Goal: Transaction & Acquisition: Purchase product/service

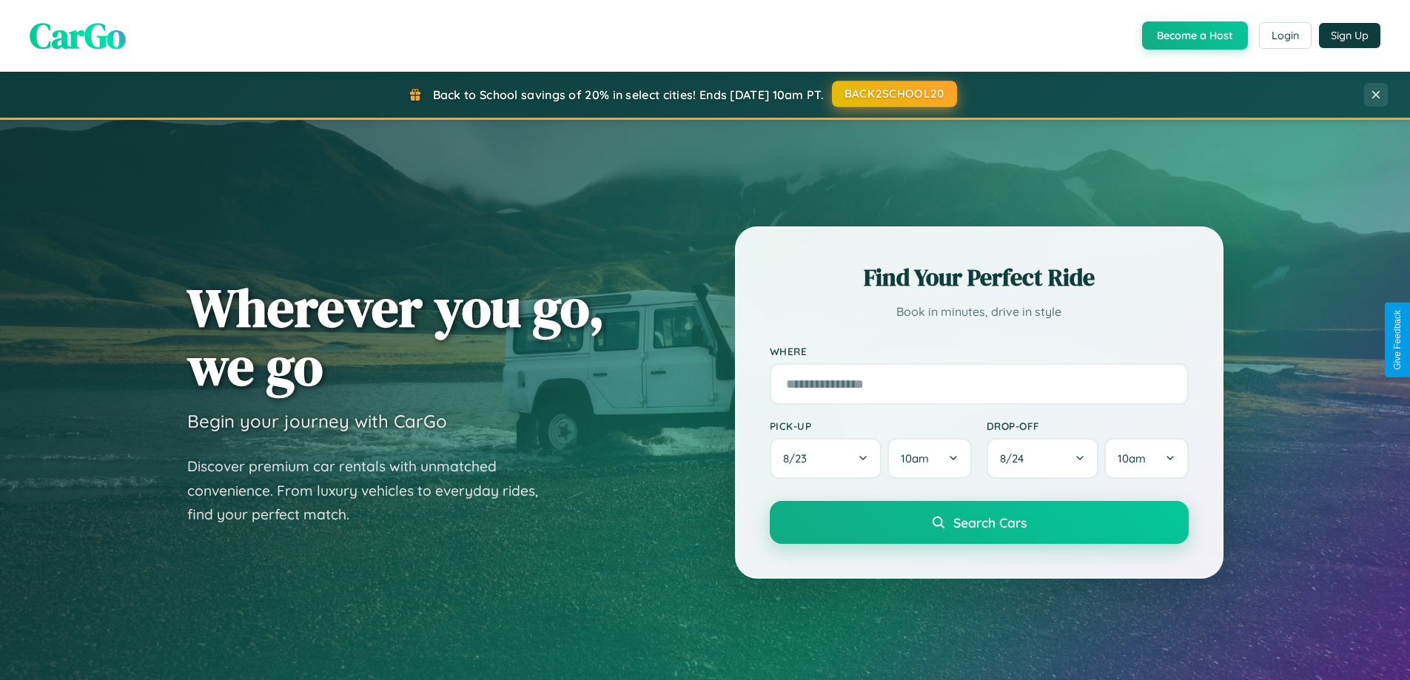
click at [893, 94] on button "BACK2SCHOOL20" at bounding box center [894, 94] width 125 height 27
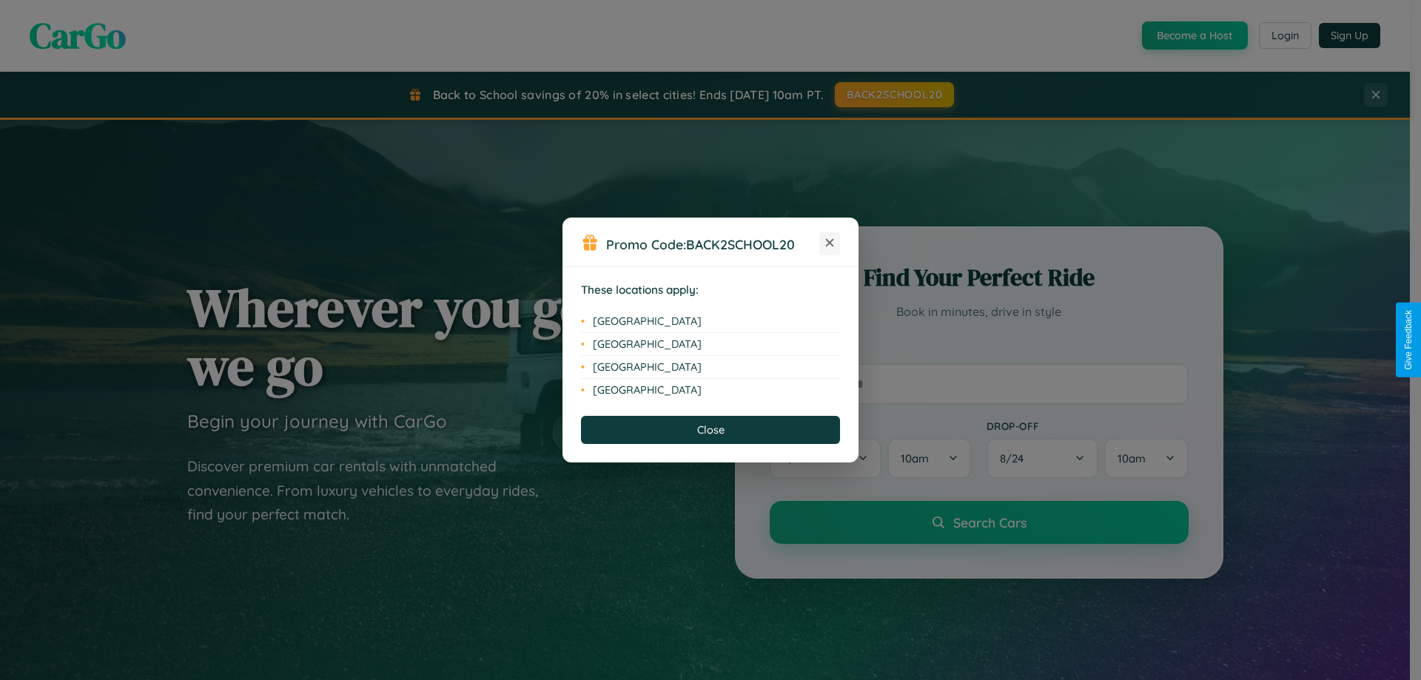
click at [830, 243] on icon at bounding box center [830, 243] width 8 height 8
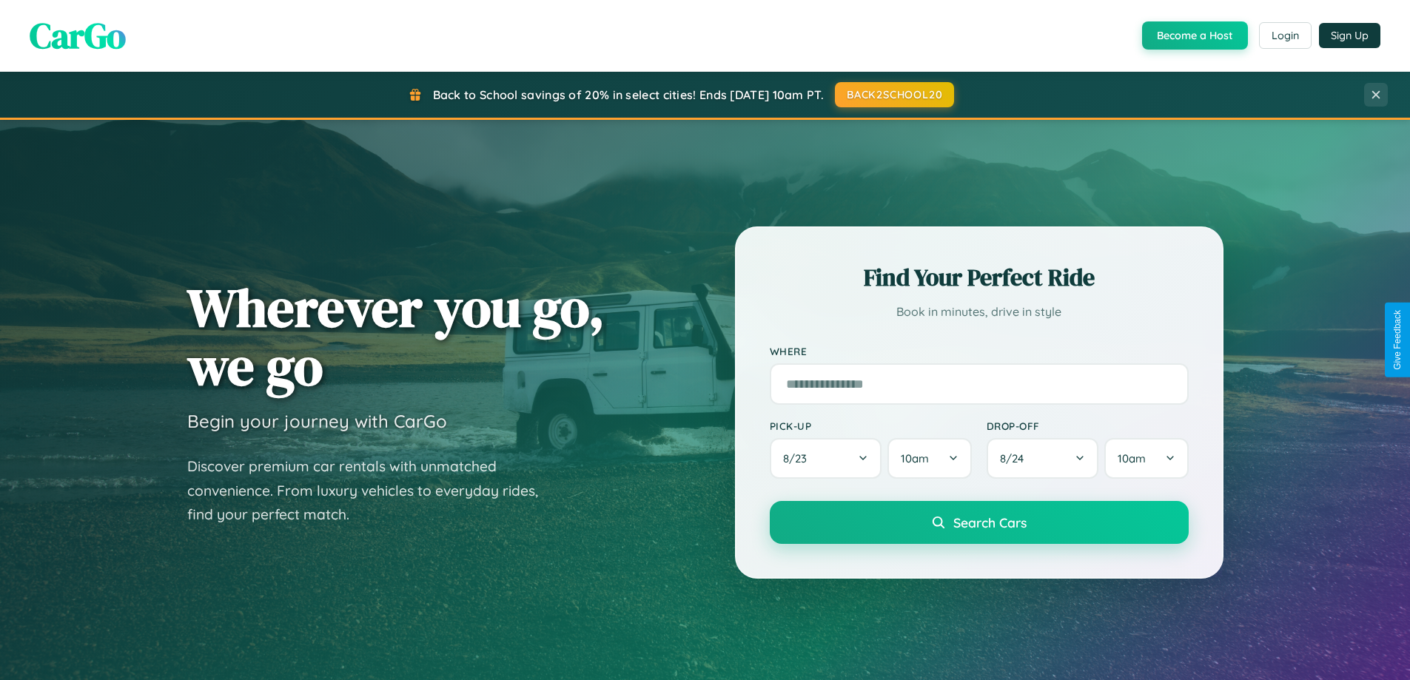
scroll to position [638, 0]
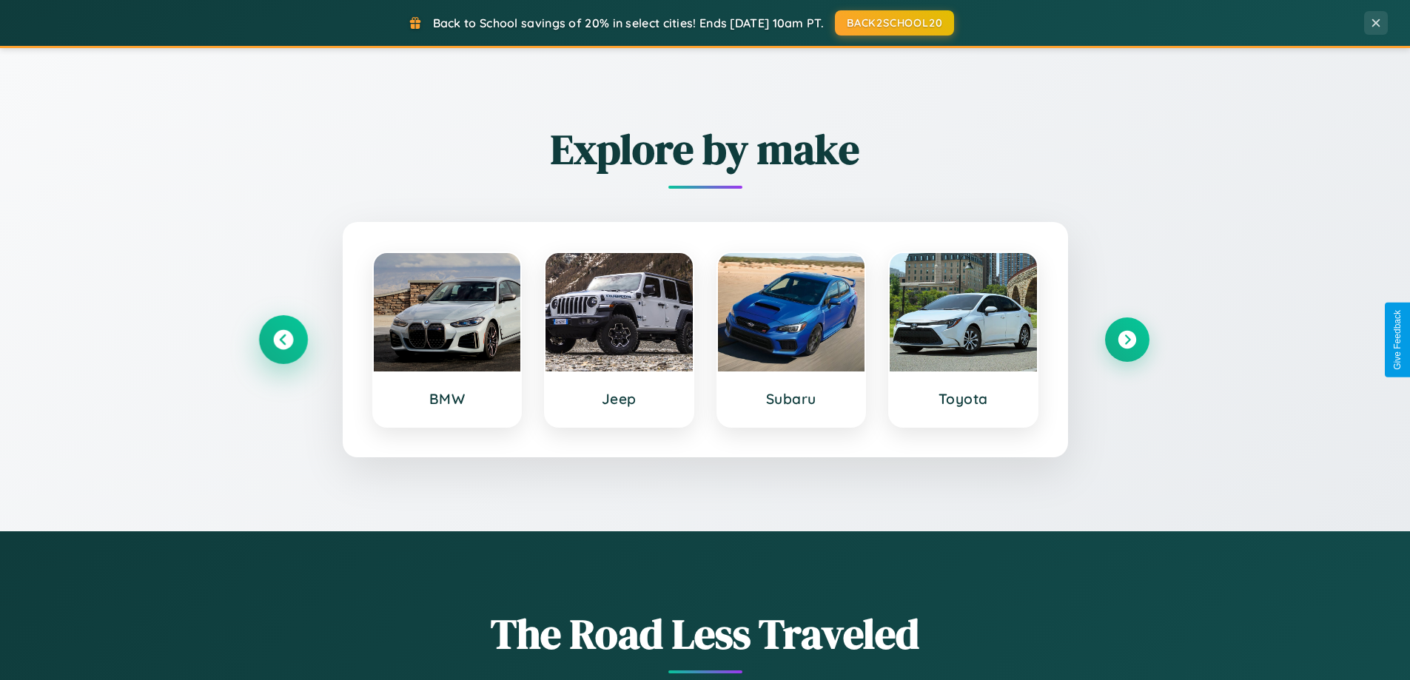
click at [283, 340] on icon at bounding box center [283, 340] width 20 height 20
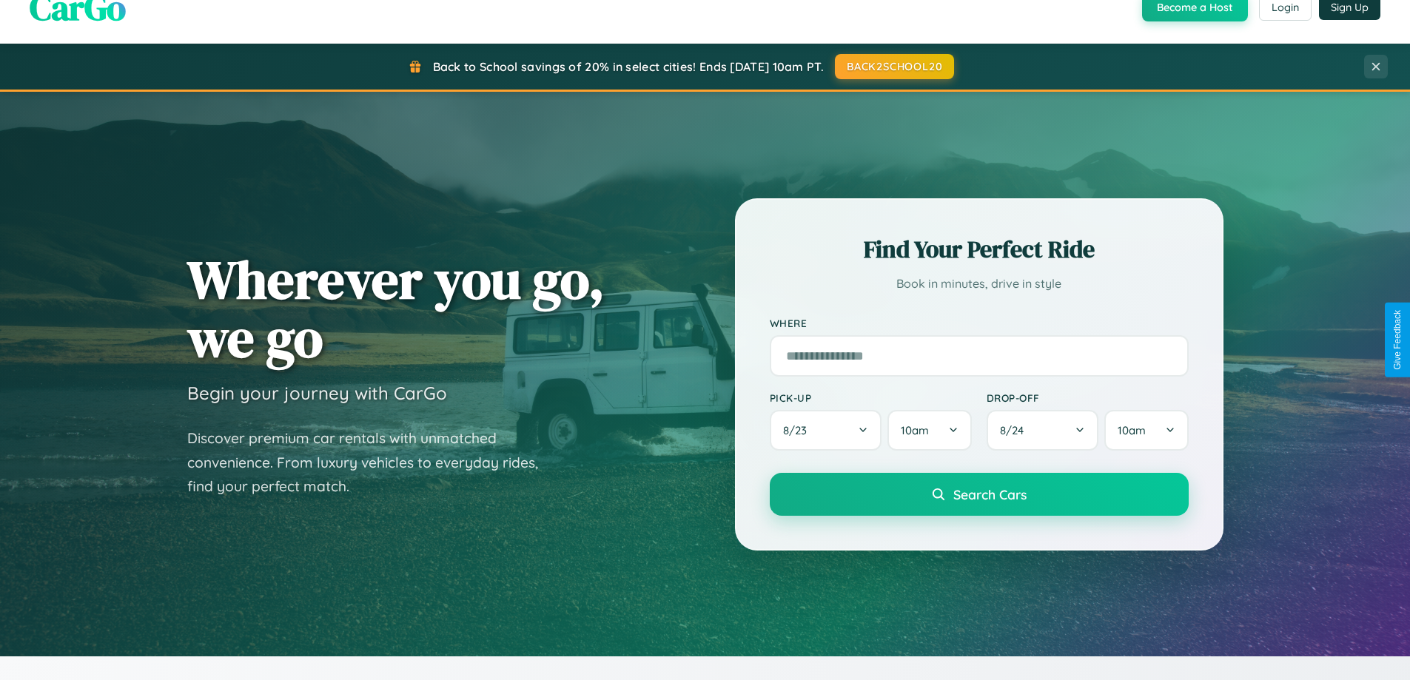
scroll to position [0, 0]
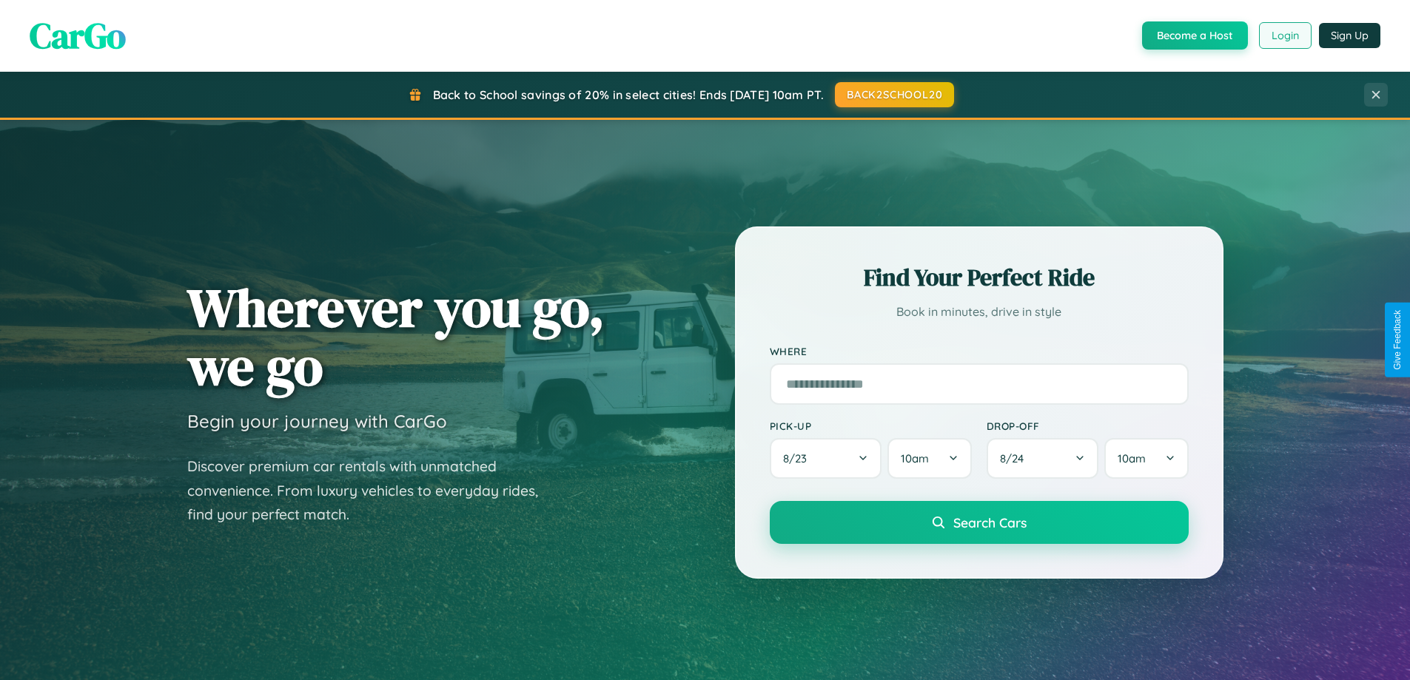
click at [1284, 36] on button "Login" at bounding box center [1285, 35] width 53 height 27
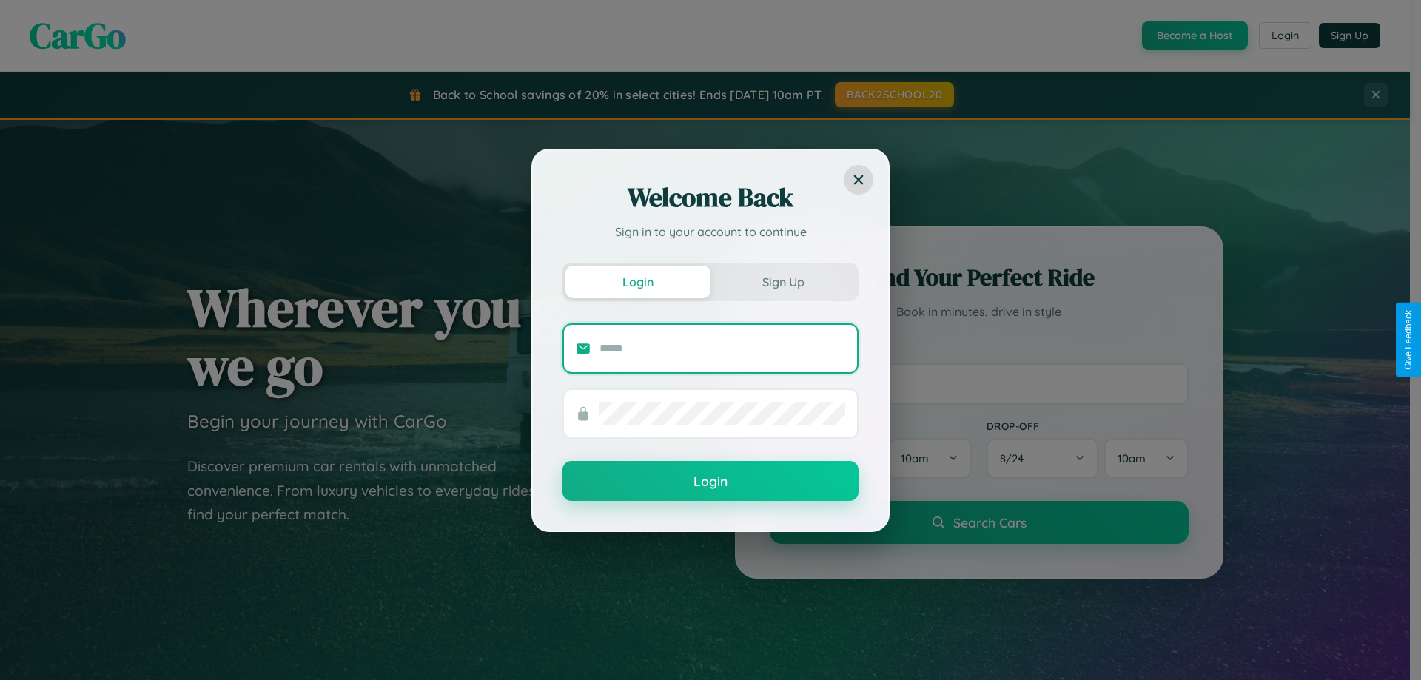
click at [722, 348] on input "text" at bounding box center [722, 349] width 246 height 24
type input "**********"
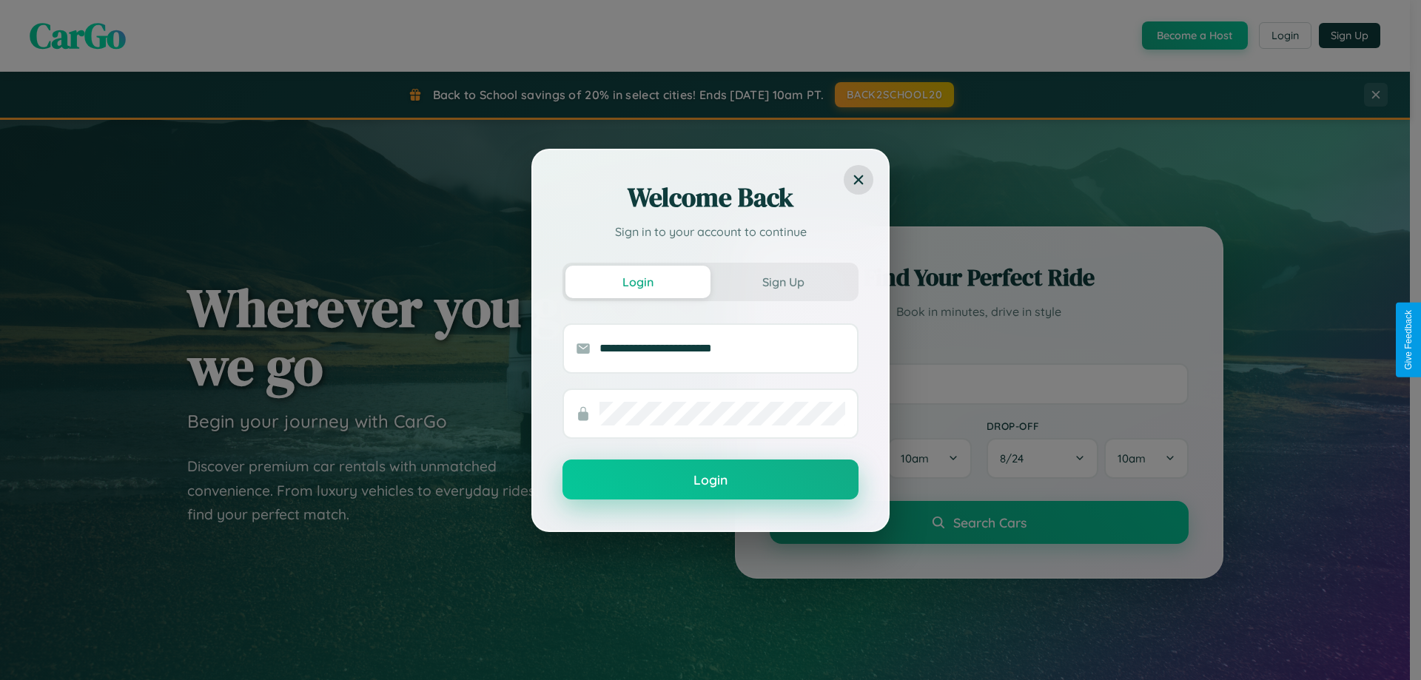
click at [710, 480] on button "Login" at bounding box center [710, 480] width 296 height 40
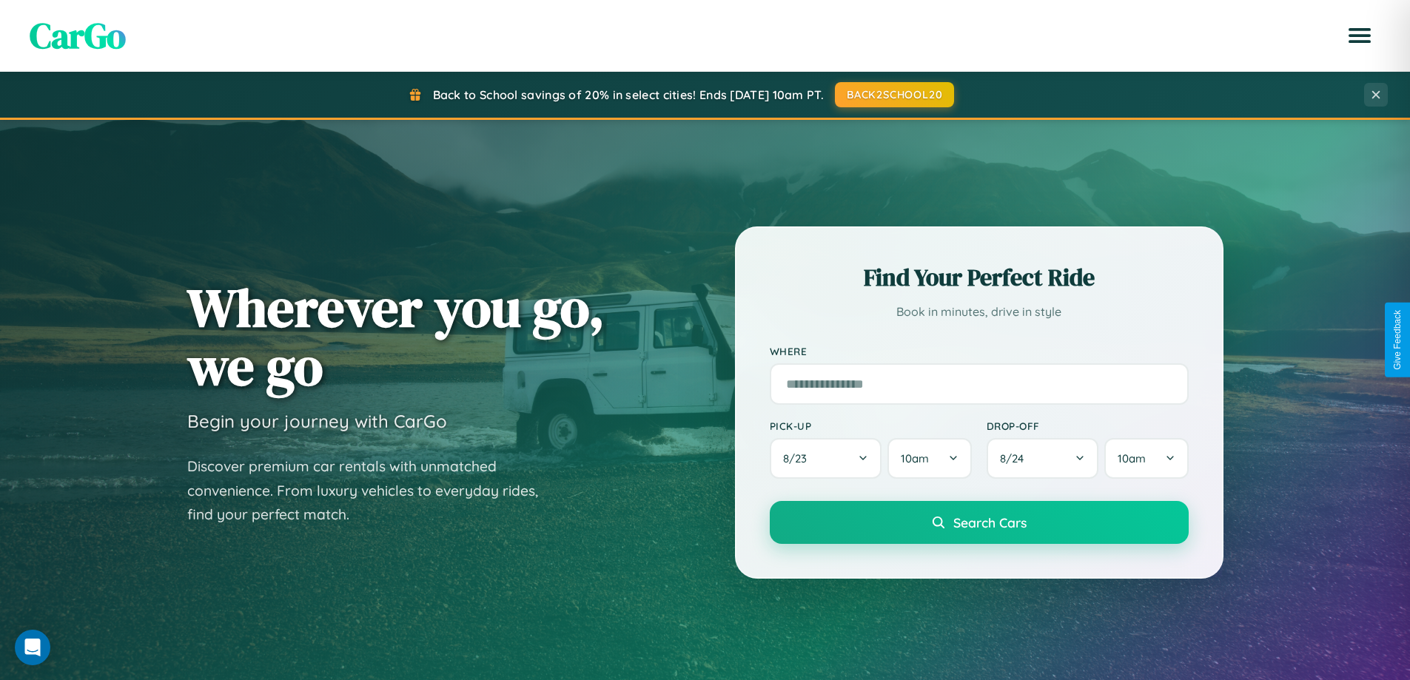
scroll to position [638, 0]
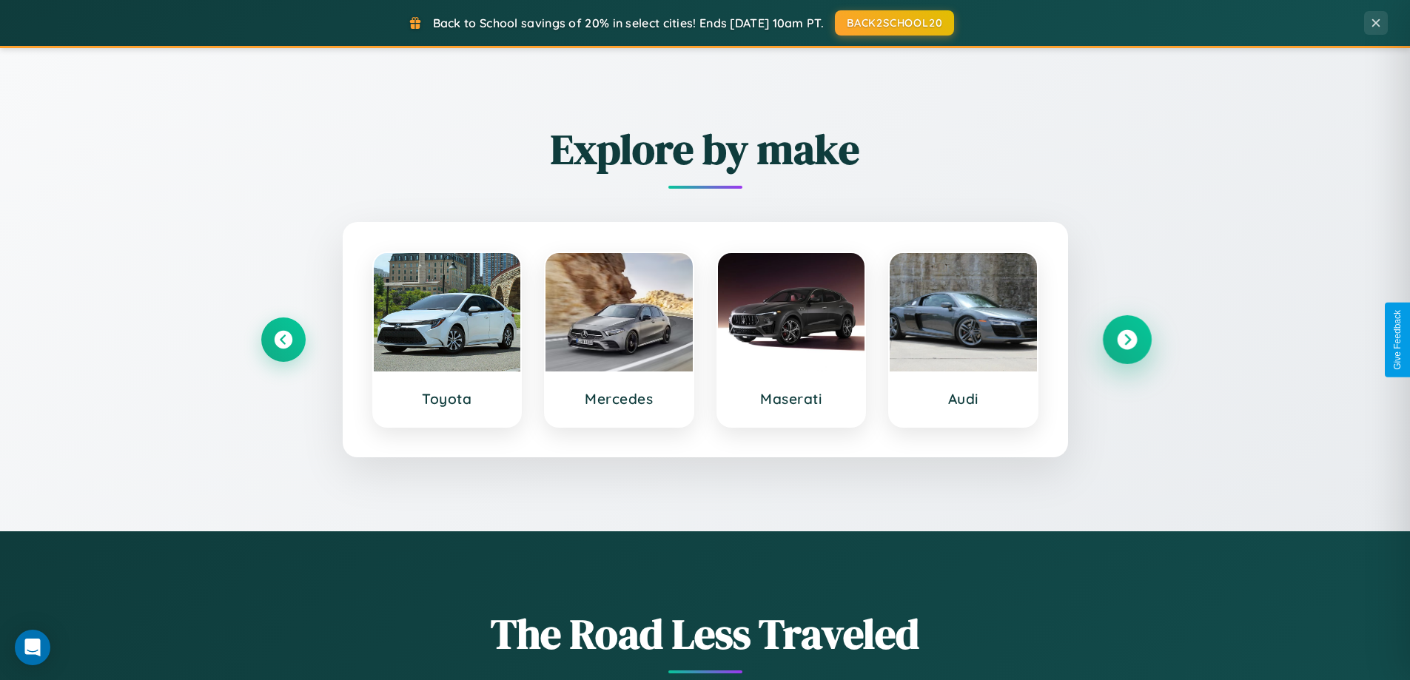
click at [1126, 340] on icon at bounding box center [1127, 340] width 20 height 20
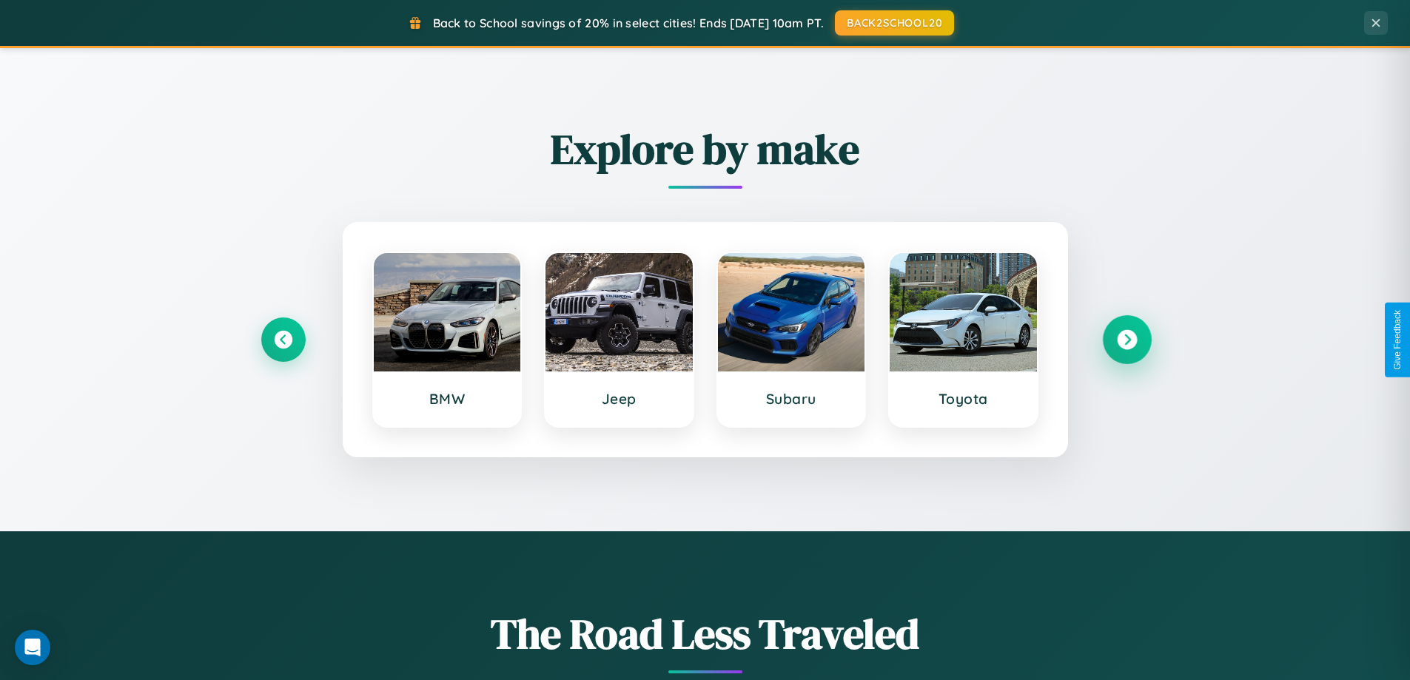
click at [1126, 340] on icon at bounding box center [1127, 340] width 20 height 20
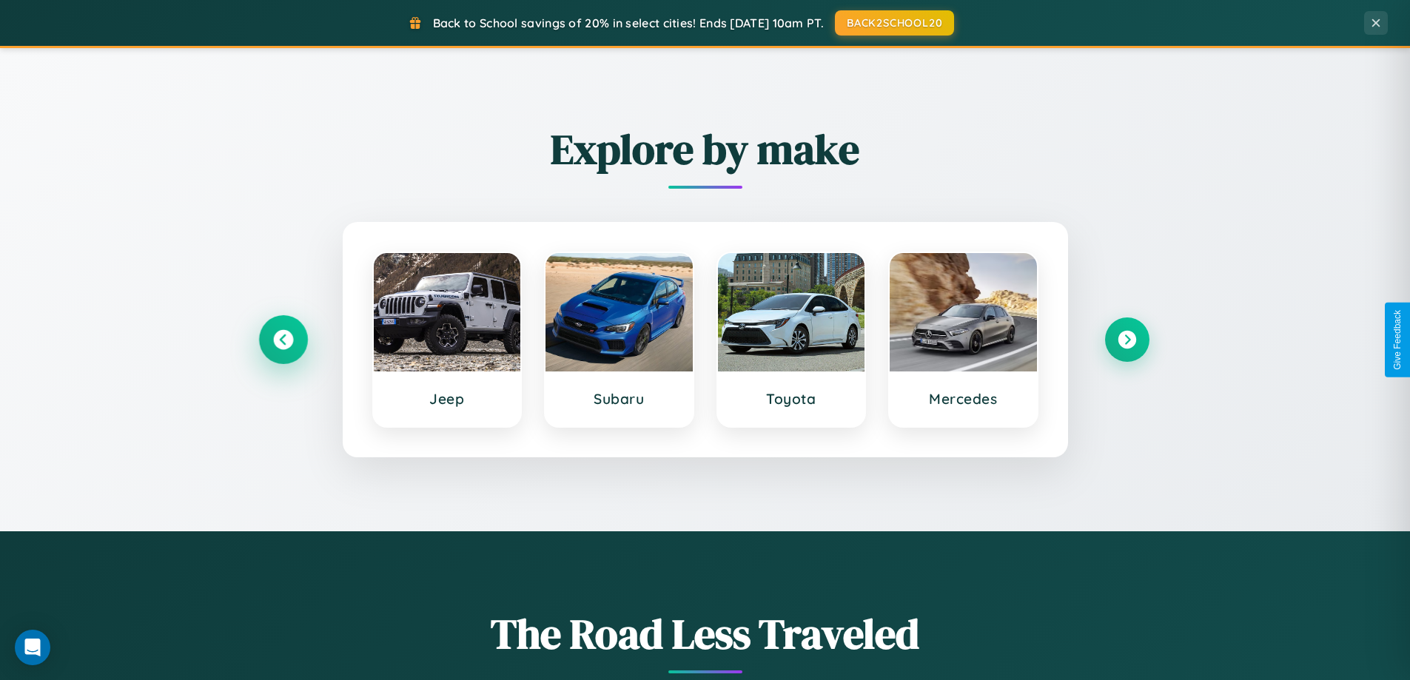
click at [283, 340] on icon at bounding box center [283, 340] width 20 height 20
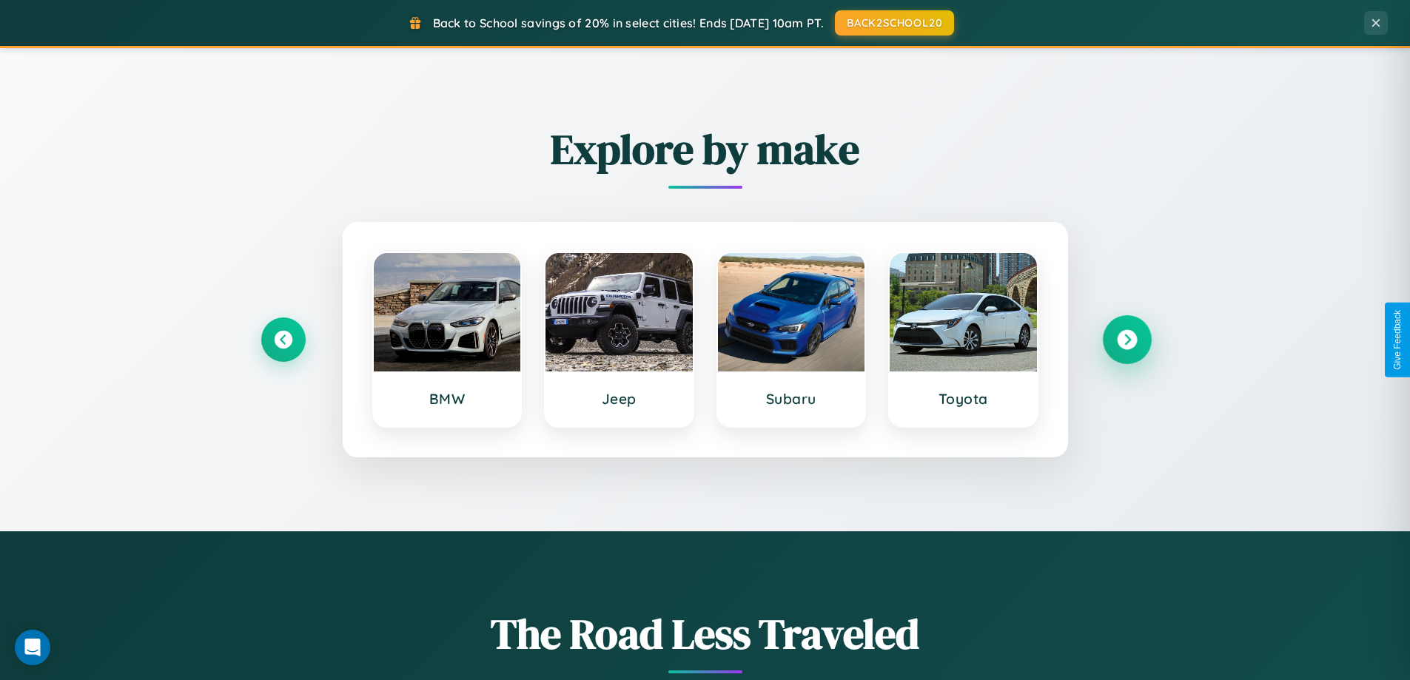
click at [1126, 340] on icon at bounding box center [1127, 340] width 20 height 20
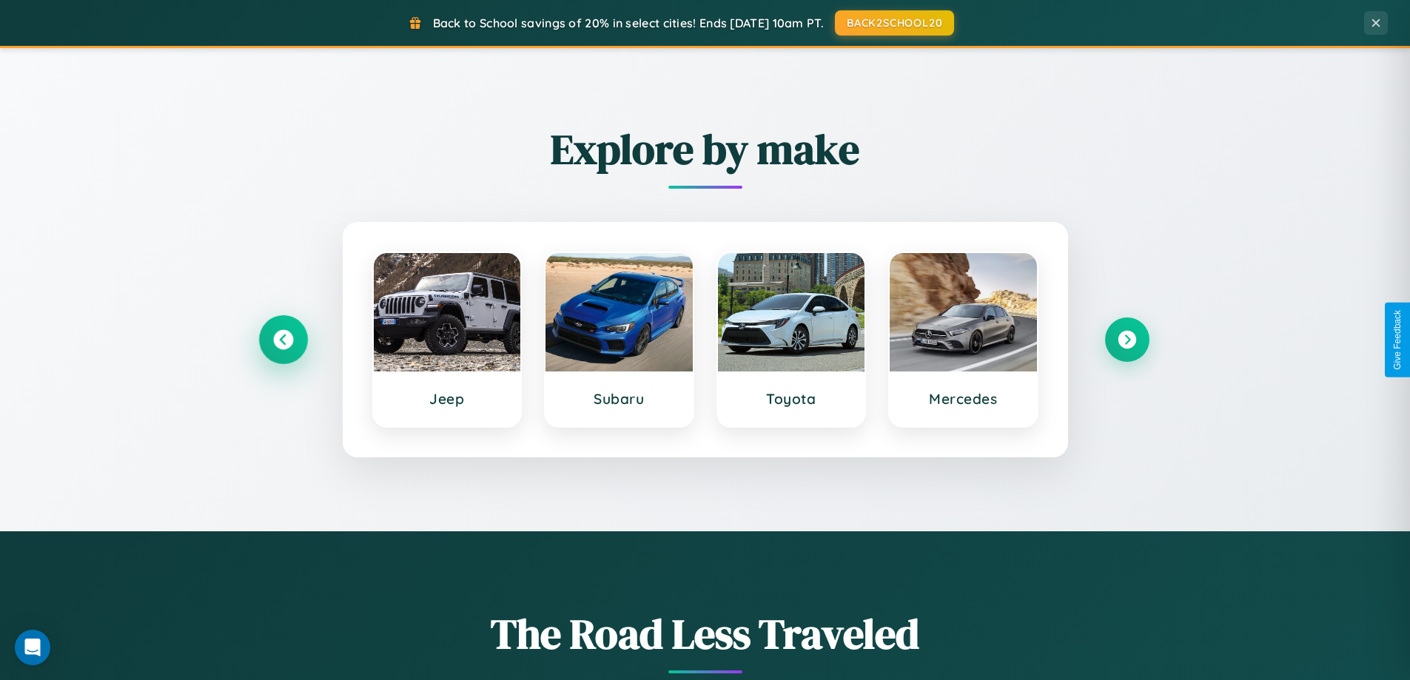
click at [283, 340] on icon at bounding box center [283, 340] width 20 height 20
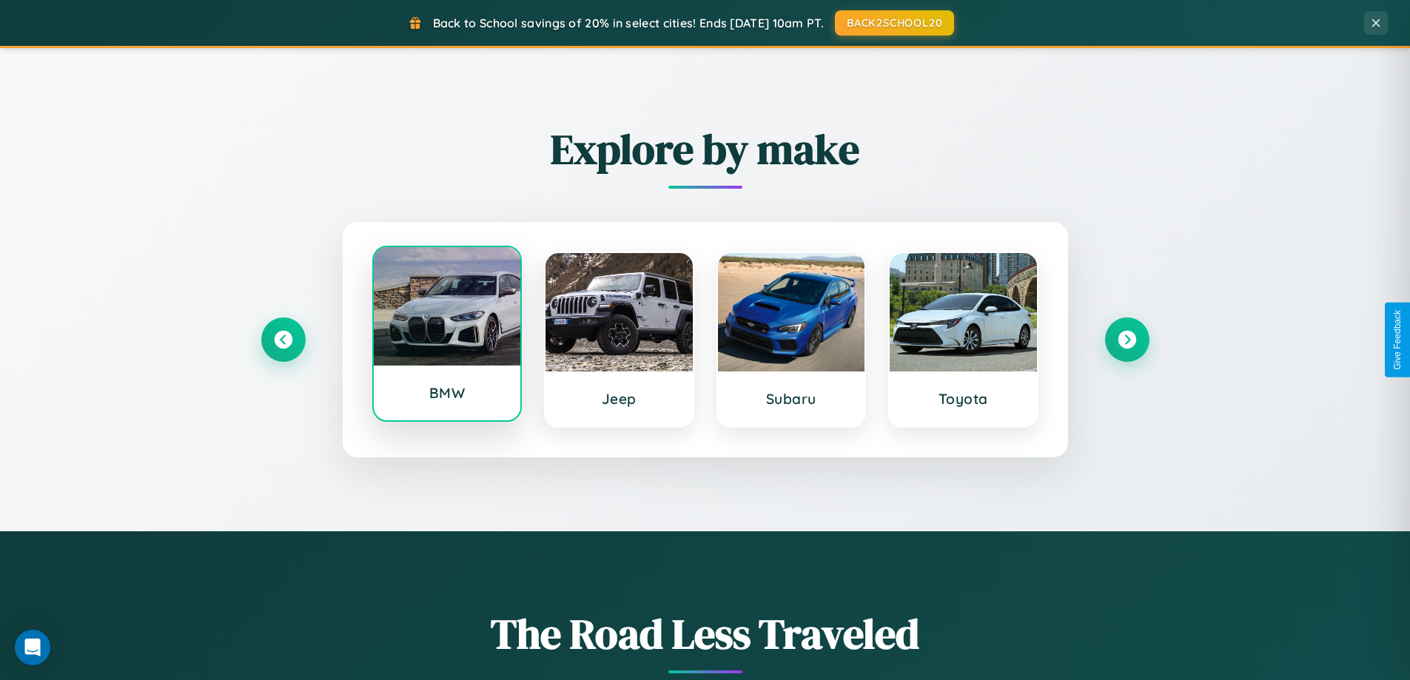
click at [446, 334] on div at bounding box center [447, 306] width 147 height 118
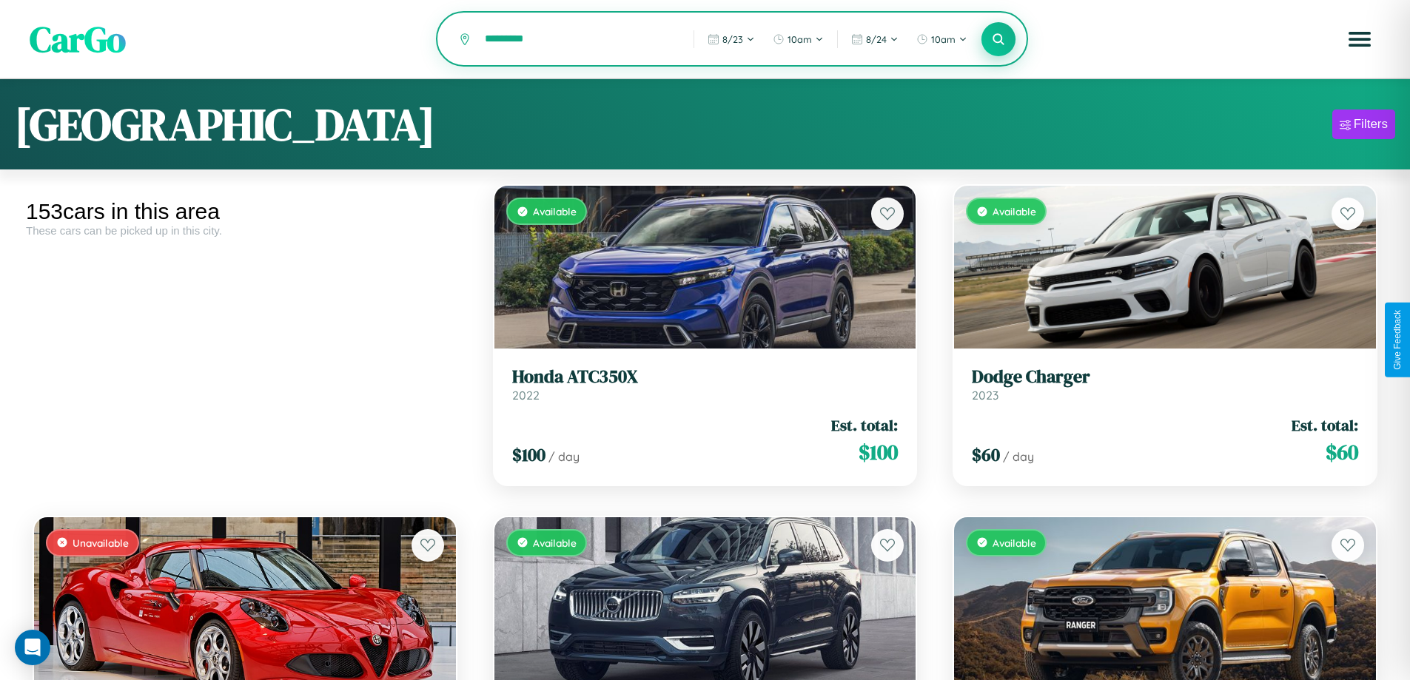
type input "*********"
click at [998, 40] on icon at bounding box center [999, 39] width 14 height 14
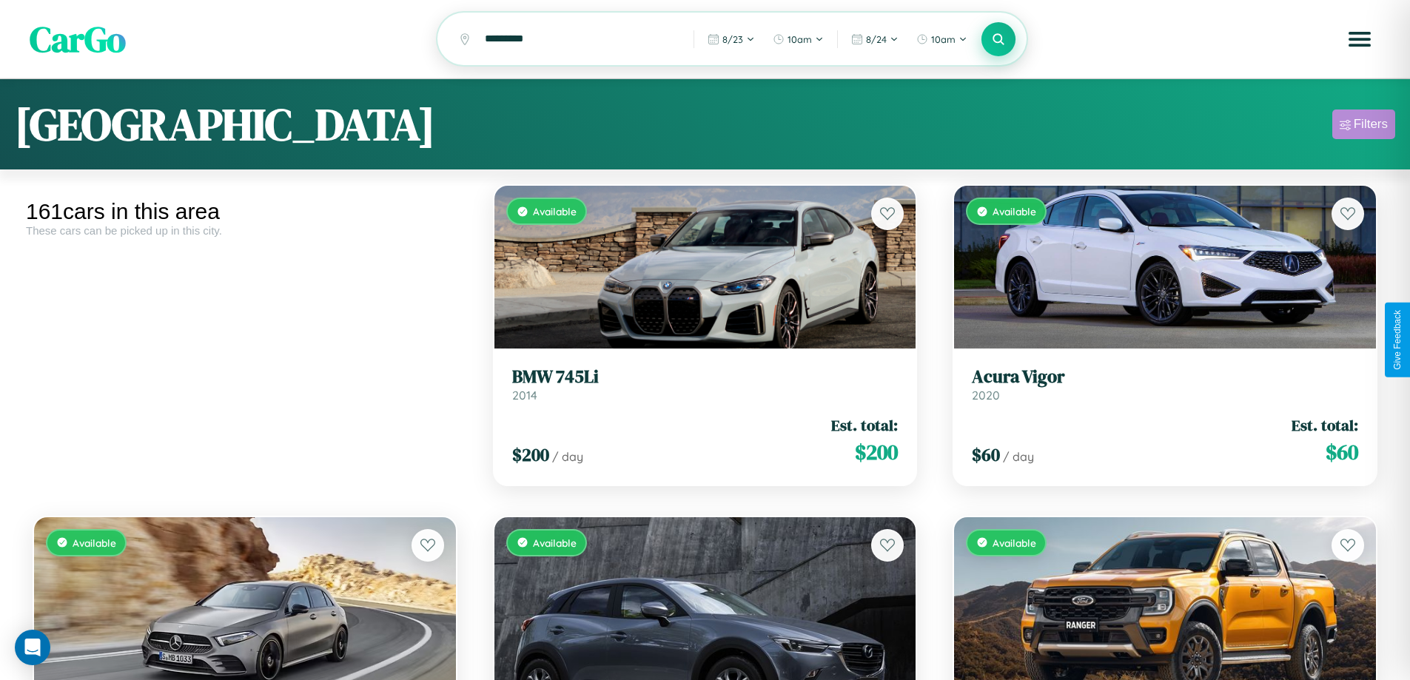
click at [1363, 127] on div "Filters" at bounding box center [1371, 124] width 34 height 15
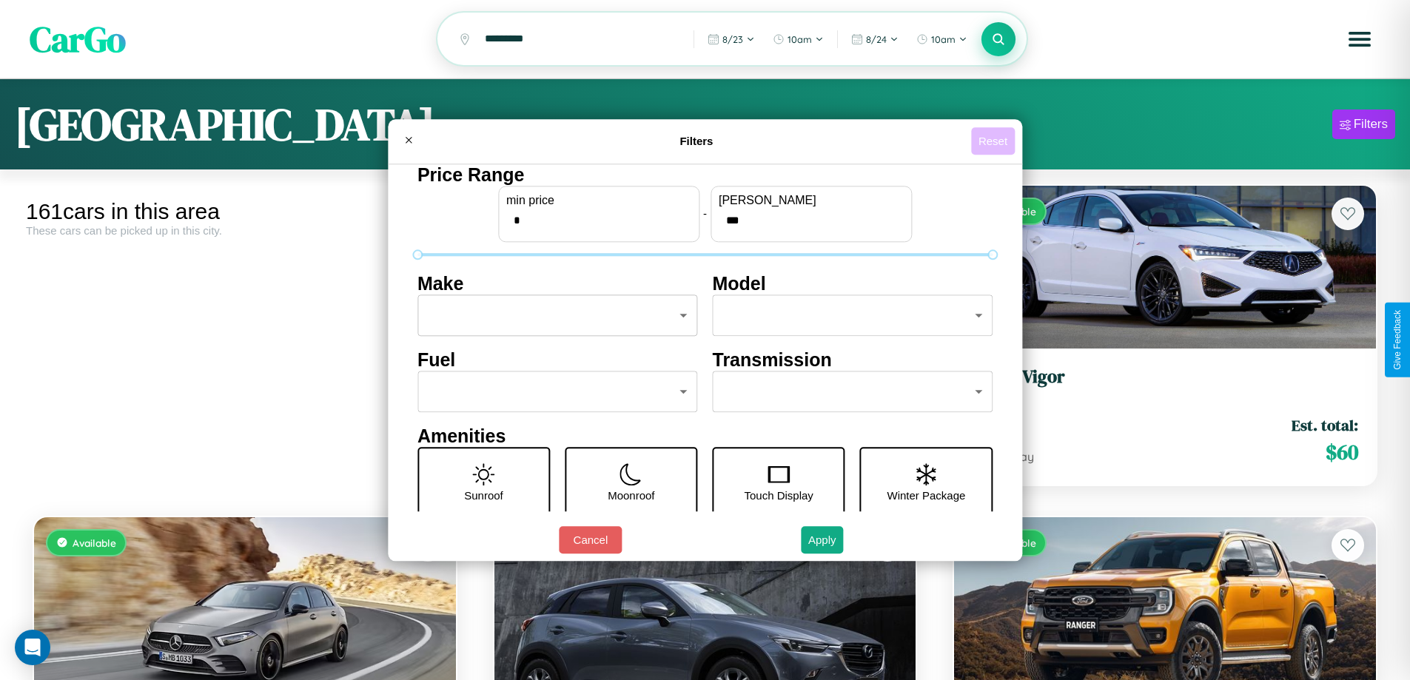
click at [995, 141] on button "Reset" at bounding box center [993, 140] width 44 height 27
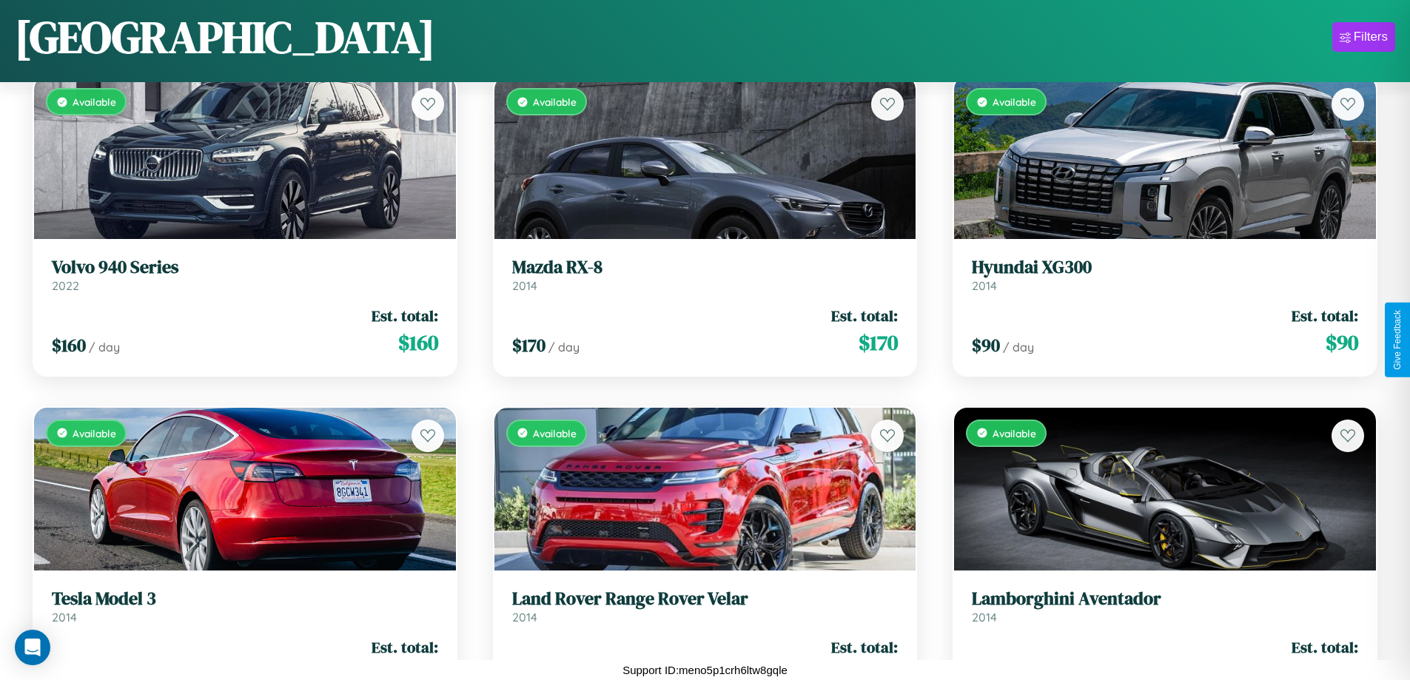
scroll to position [11143, 0]
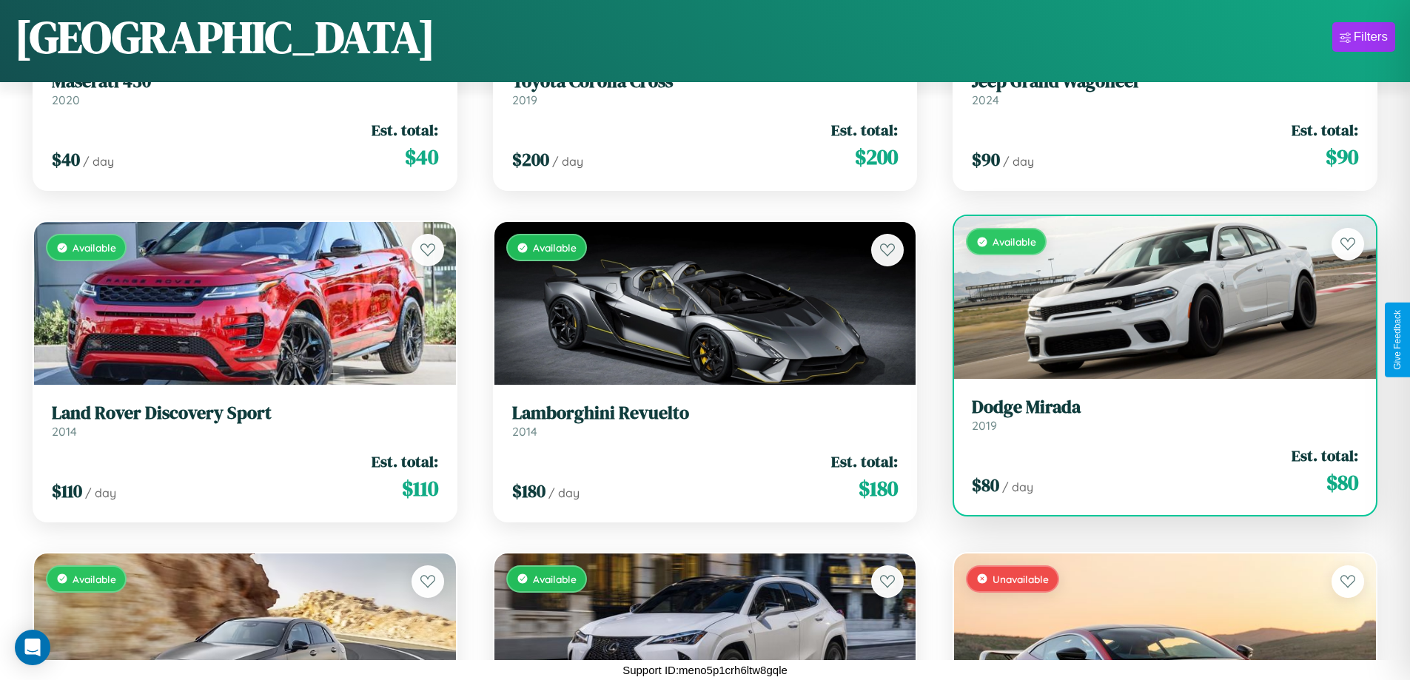
click at [1155, 420] on link "Dodge Mirada 2019" at bounding box center [1165, 415] width 386 height 36
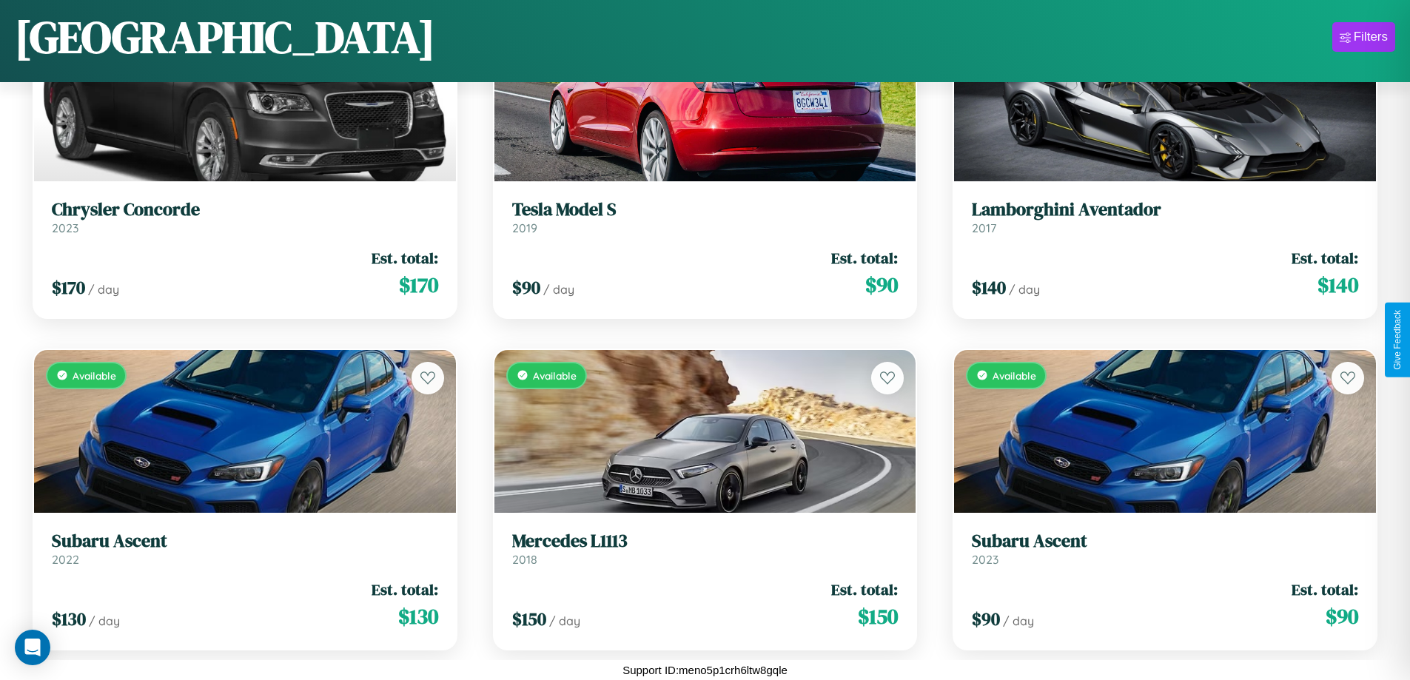
scroll to position [6173, 0]
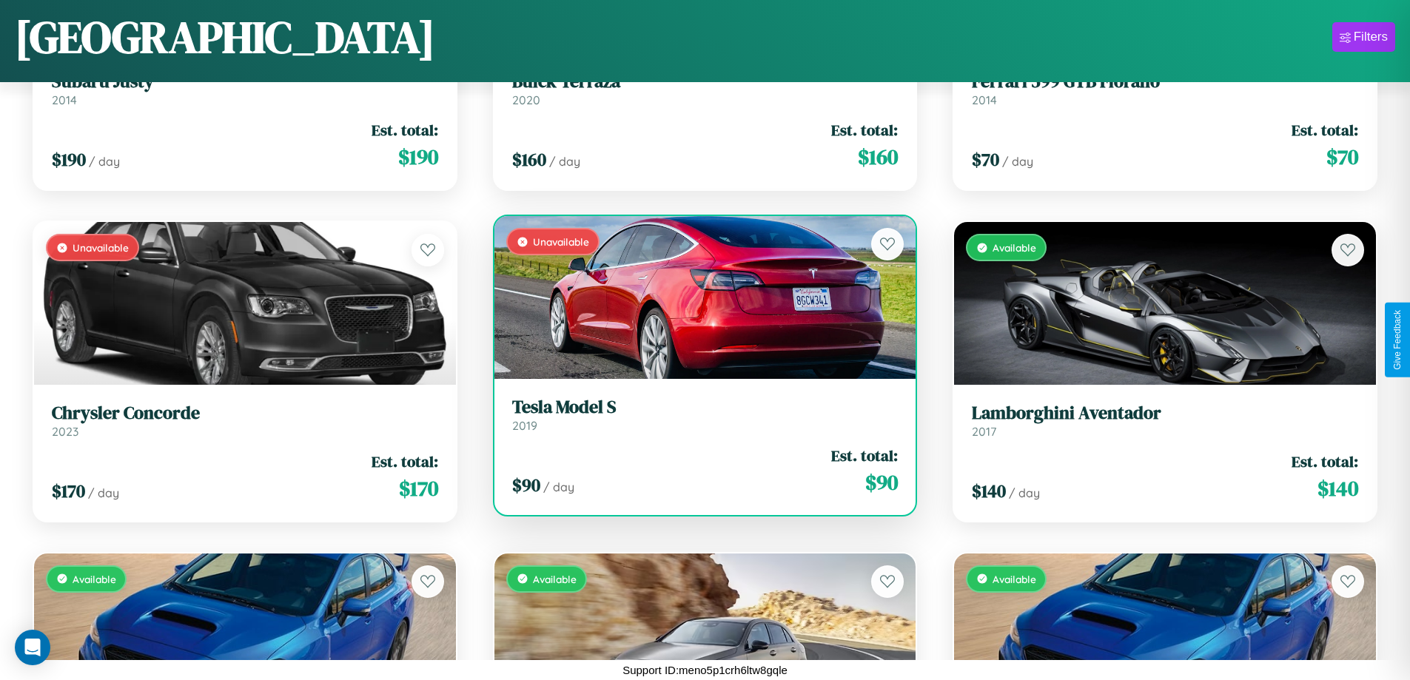
click at [699, 414] on h3 "Tesla Model S" at bounding box center [705, 407] width 386 height 21
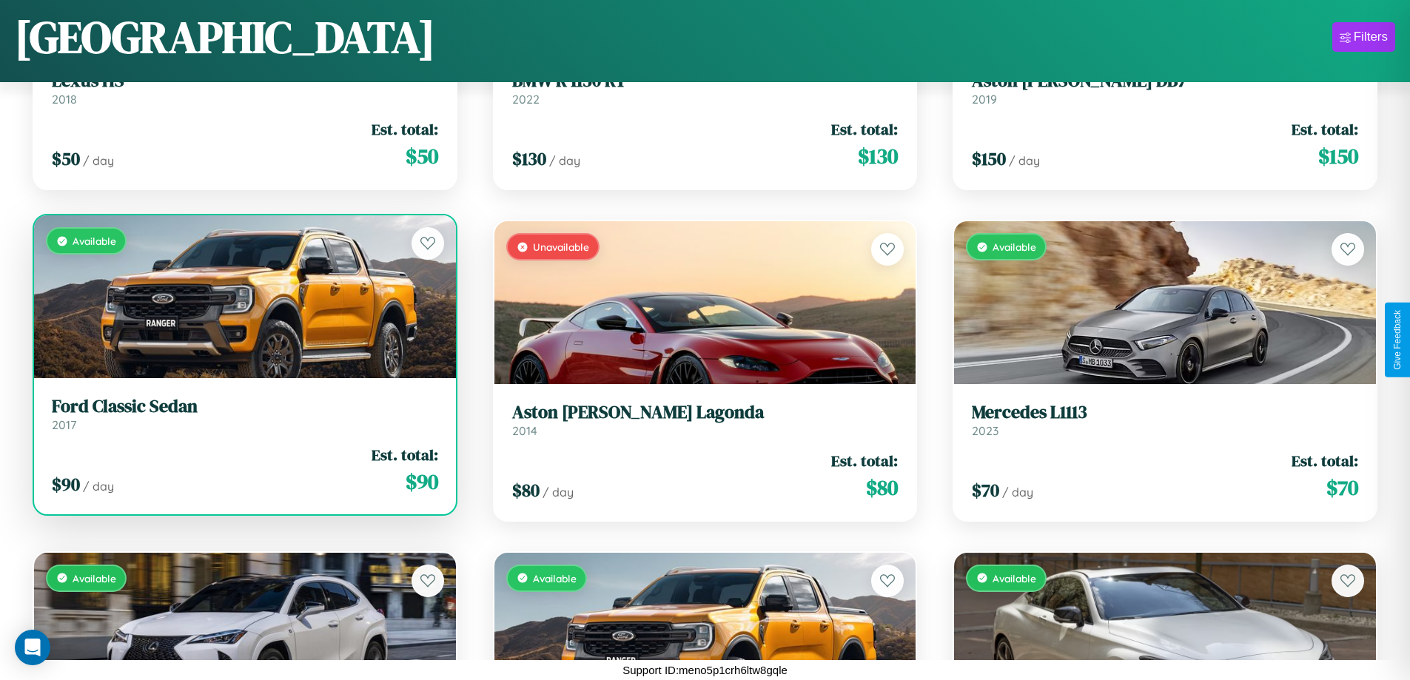
click at [243, 297] on div "Available" at bounding box center [245, 296] width 422 height 163
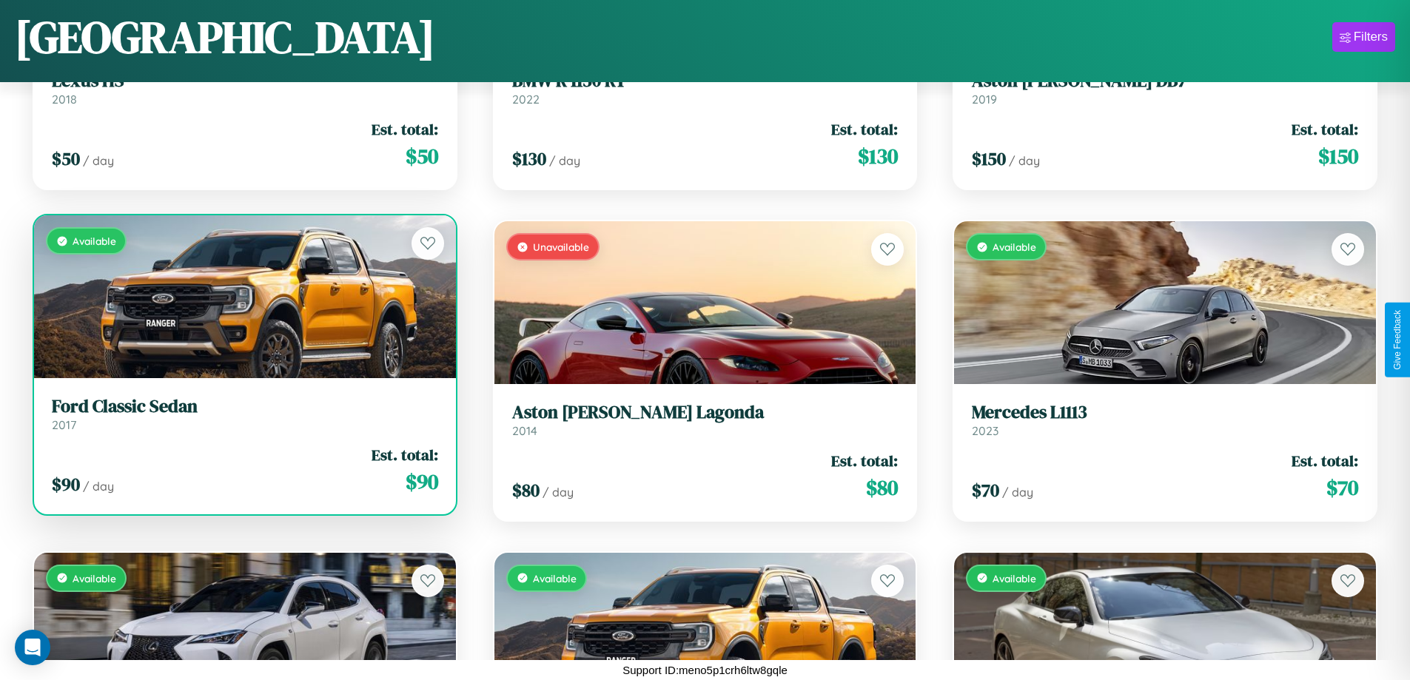
click at [243, 297] on div "Available" at bounding box center [245, 296] width 422 height 163
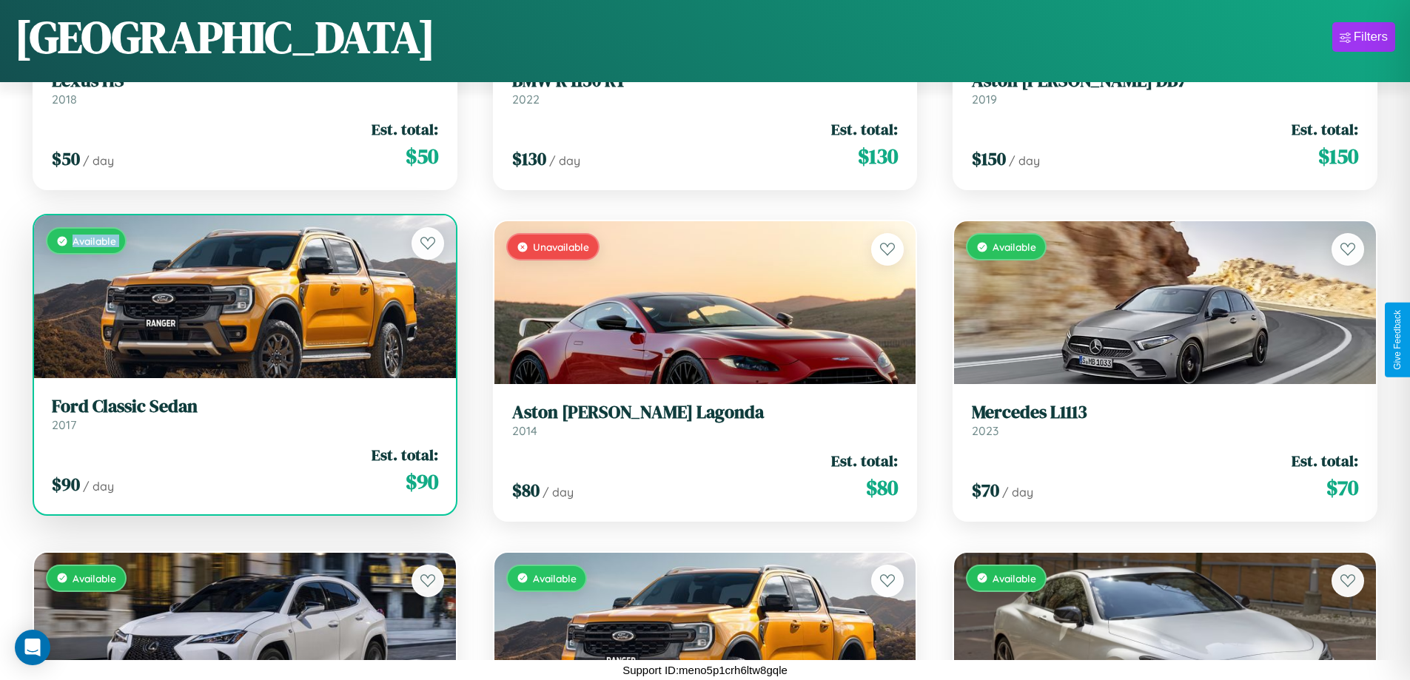
click at [243, 297] on div "Available" at bounding box center [245, 296] width 422 height 163
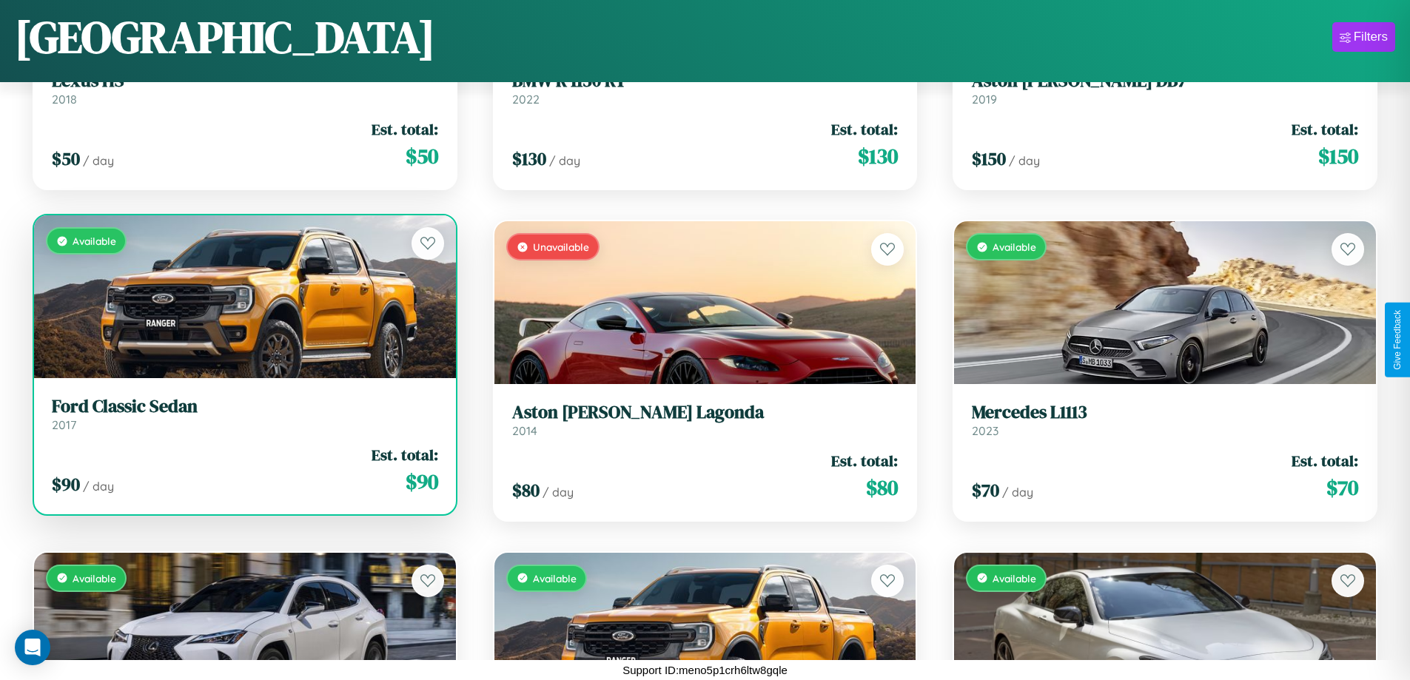
click at [243, 297] on div "Available" at bounding box center [245, 296] width 422 height 163
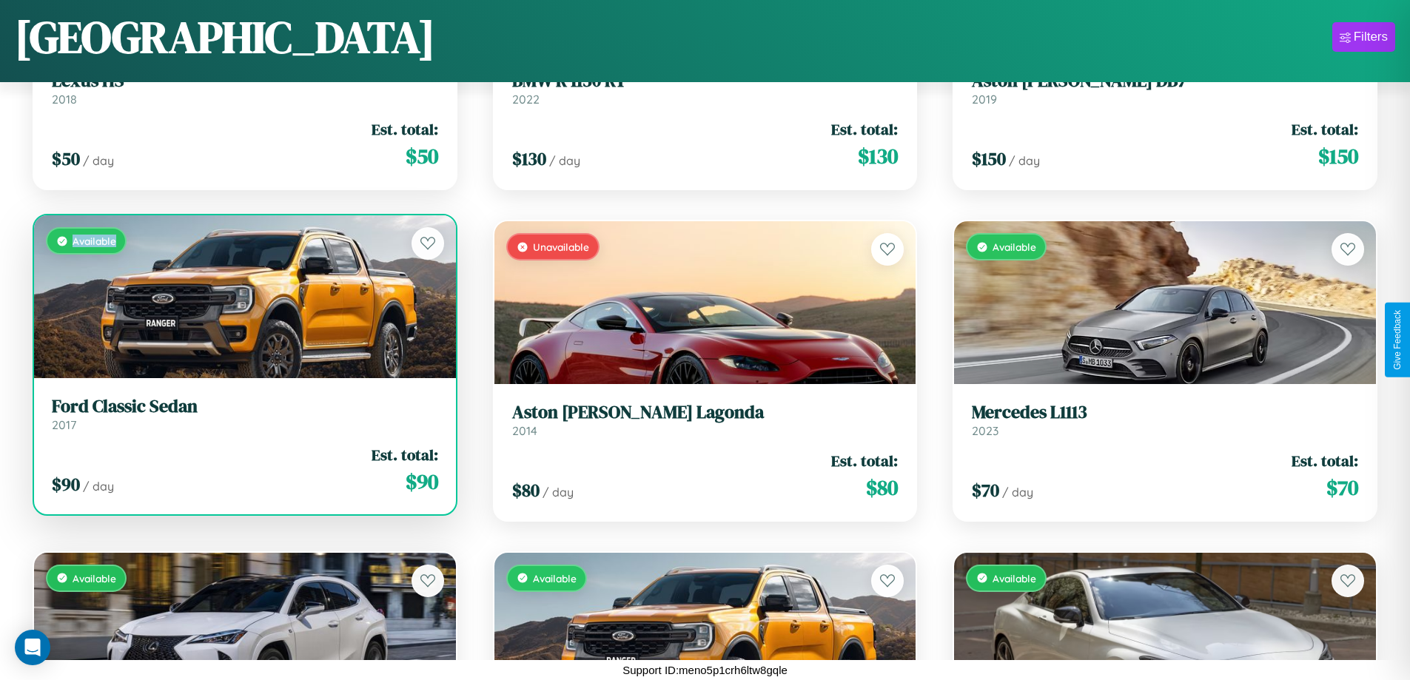
click at [243, 297] on div "Available" at bounding box center [245, 296] width 422 height 163
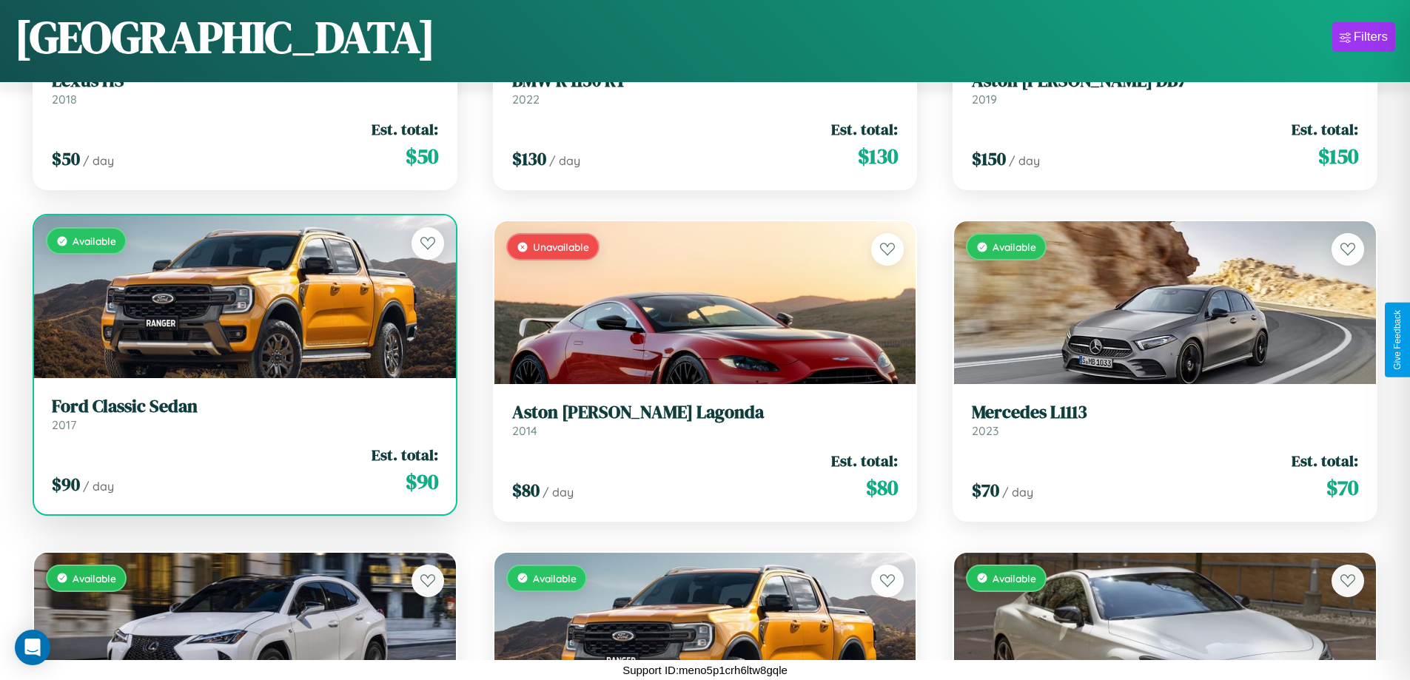
click at [243, 414] on h3 "Ford Classic Sedan" at bounding box center [245, 406] width 386 height 21
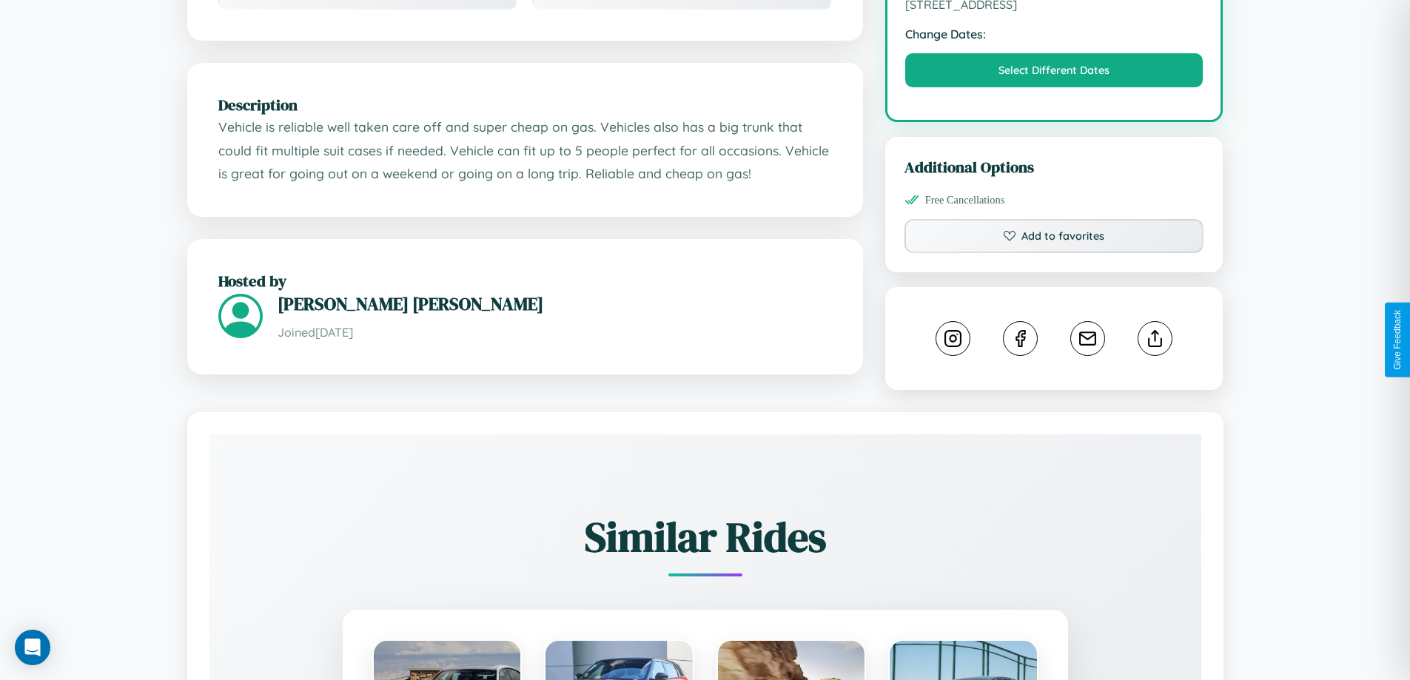
scroll to position [486, 0]
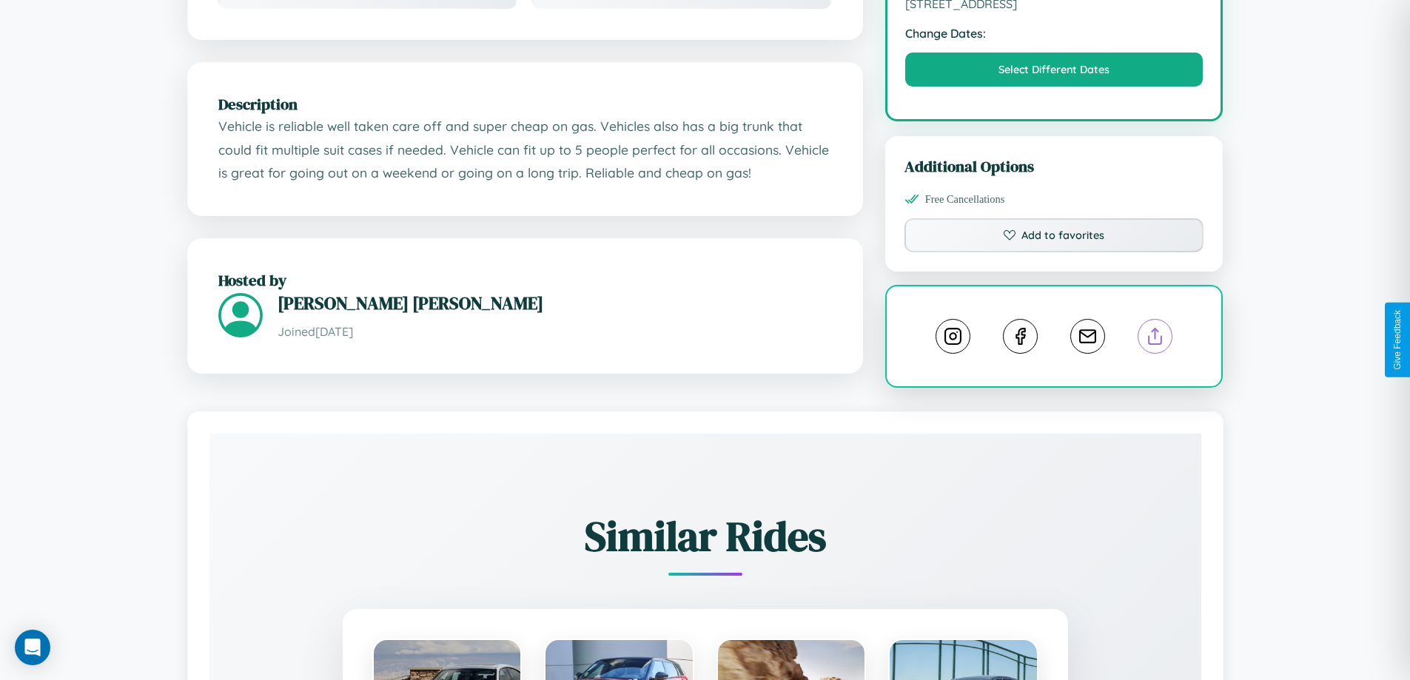
click at [1155, 339] on line at bounding box center [1155, 334] width 0 height 10
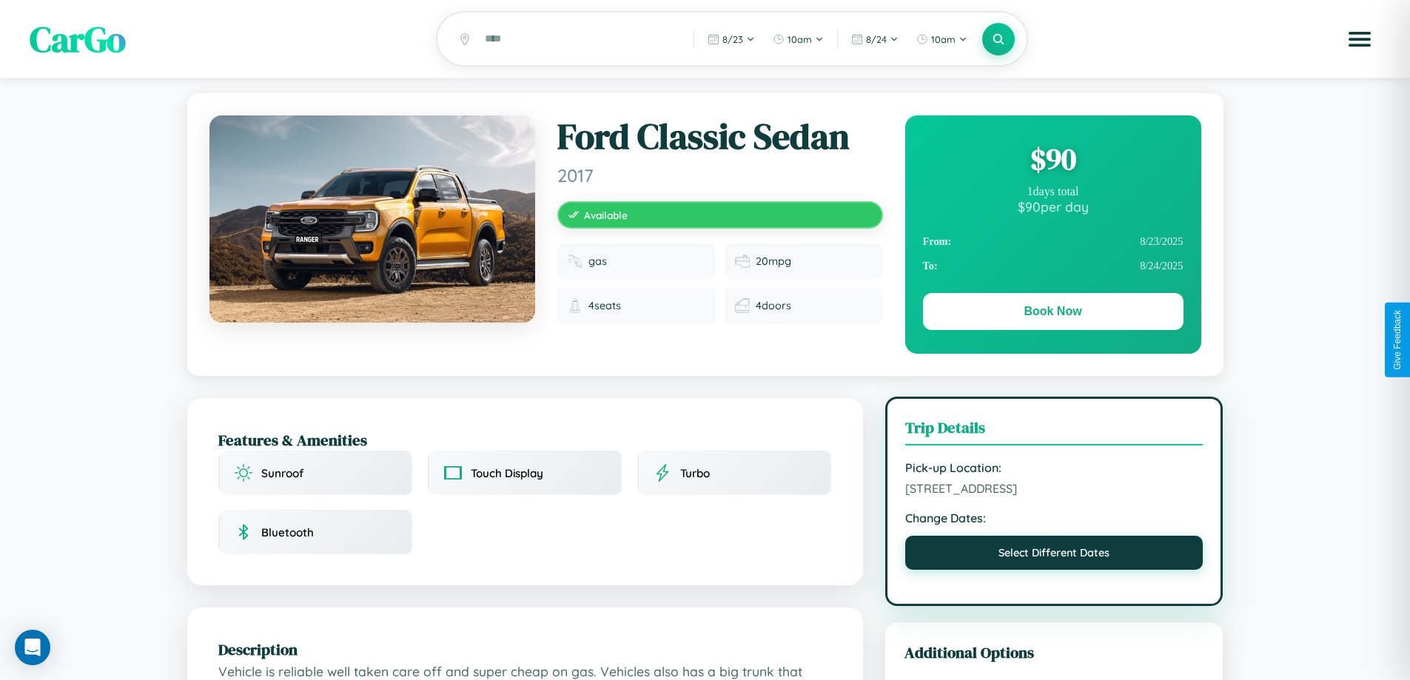
click at [1054, 556] on button "Select Different Dates" at bounding box center [1054, 553] width 298 height 34
select select "*"
select select "****"
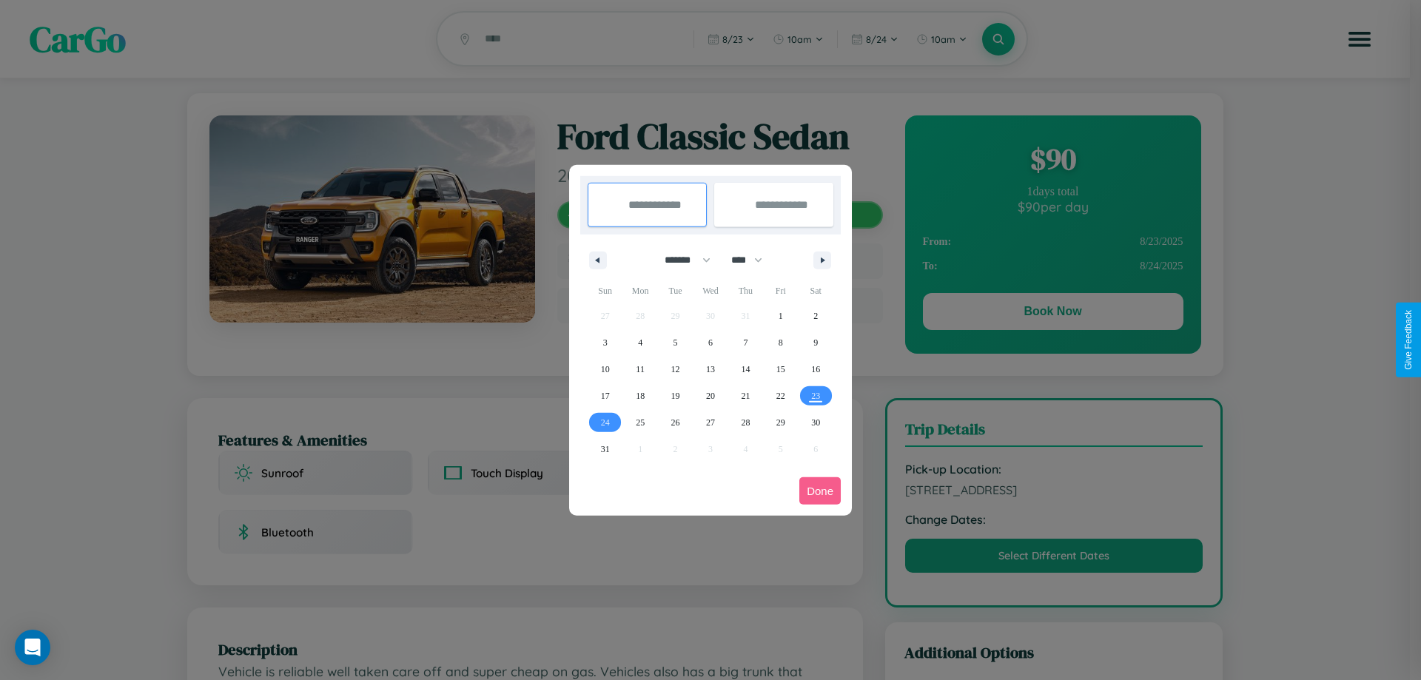
click at [681, 260] on select "******* ******** ***** ***** *** **** **** ****** ********* ******* ******** **…" at bounding box center [684, 260] width 63 height 24
select select "*"
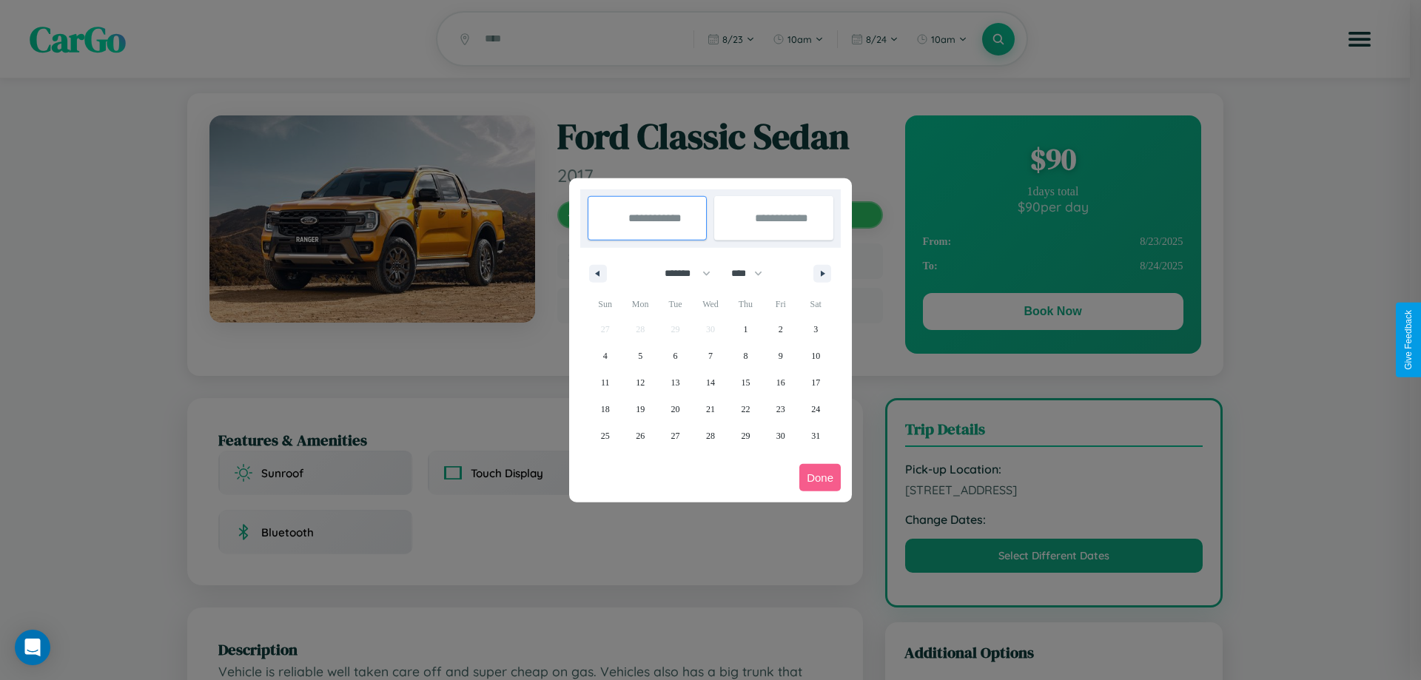
drag, startPoint x: 753, startPoint y: 273, endPoint x: 710, endPoint y: 297, distance: 49.0
click at [753, 273] on select "**** **** **** **** **** **** **** **** **** **** **** **** **** **** **** ****…" at bounding box center [746, 273] width 44 height 24
select select "****"
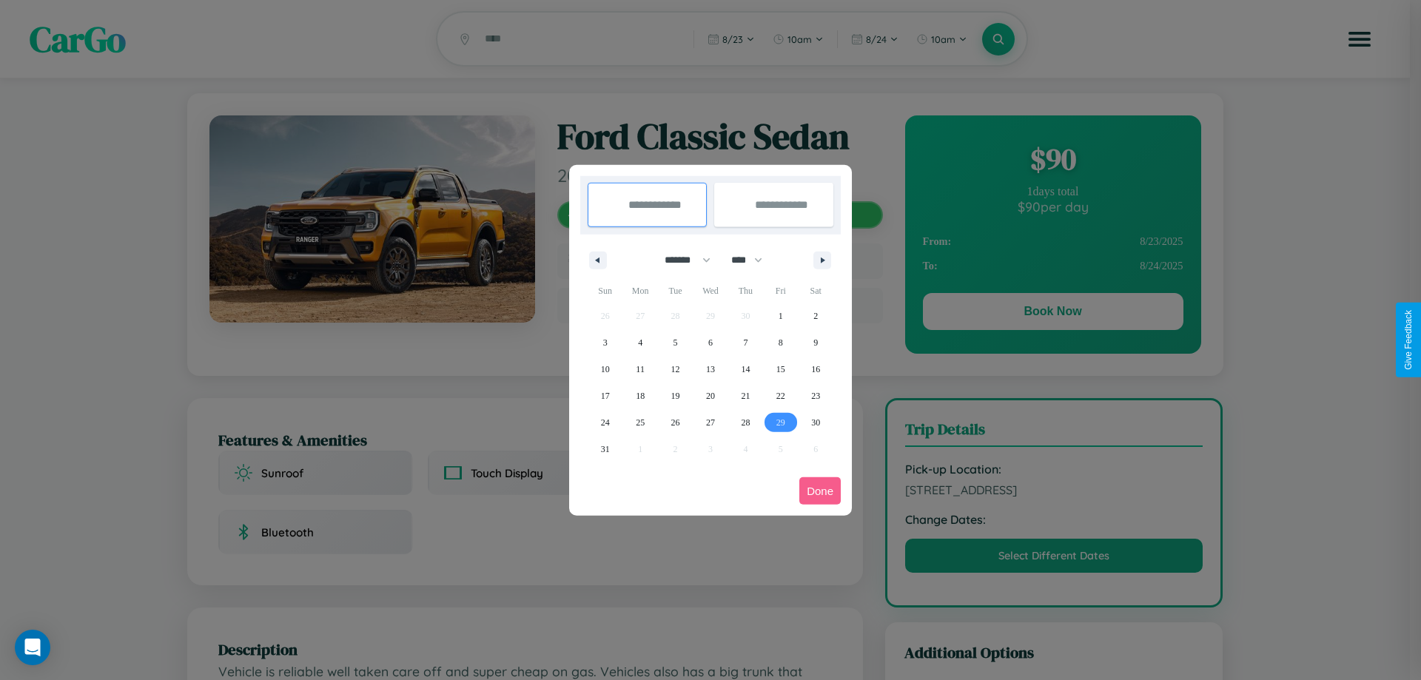
click at [780, 422] on span "29" at bounding box center [780, 422] width 9 height 27
type input "**********"
click at [605, 448] on span "31" at bounding box center [605, 449] width 9 height 27
type input "**********"
click at [820, 491] on button "Done" at bounding box center [819, 490] width 41 height 27
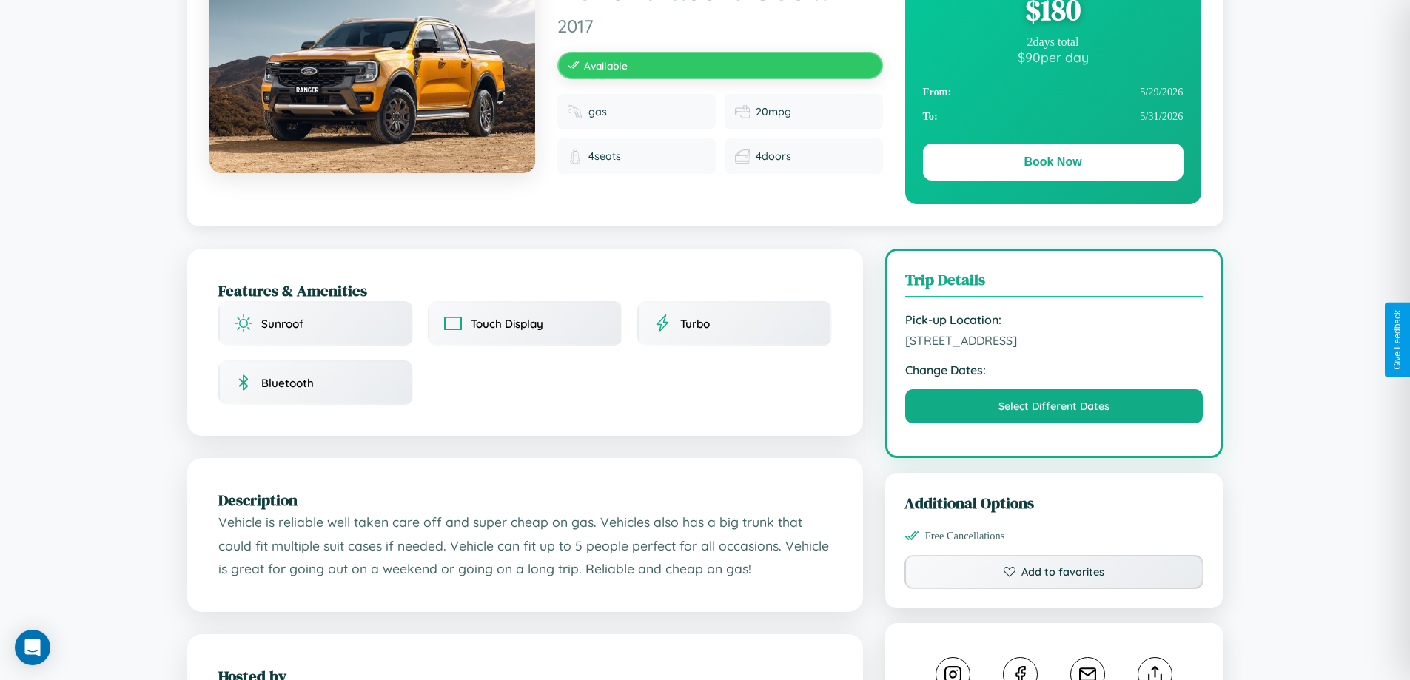
scroll to position [152, 0]
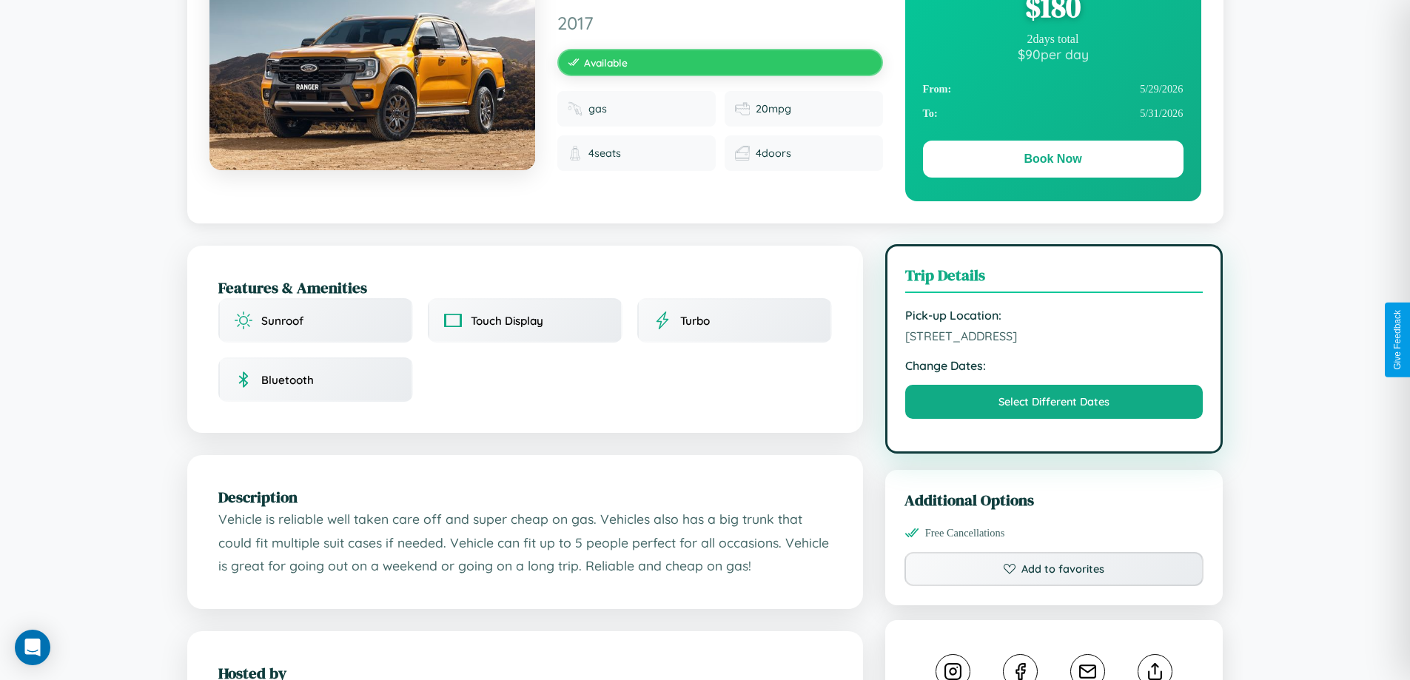
click at [1054, 338] on span "[STREET_ADDRESS]" at bounding box center [1054, 336] width 298 height 15
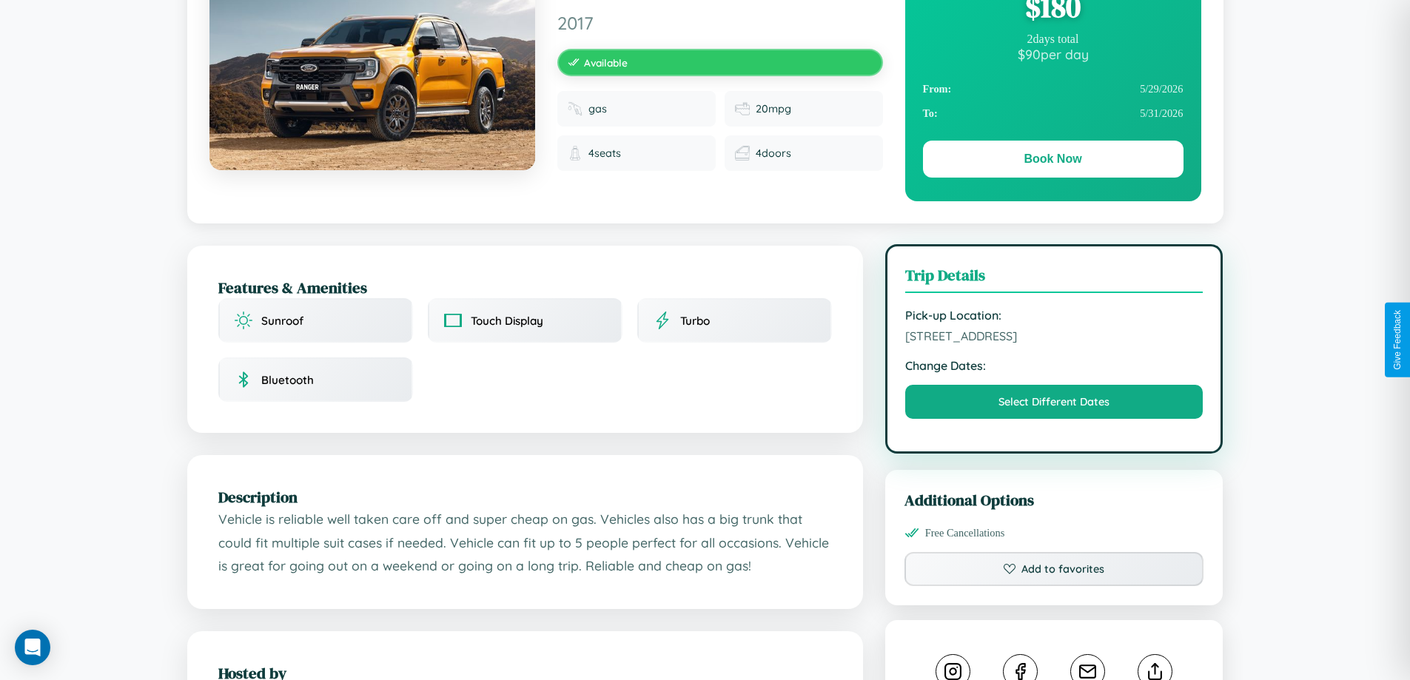
click at [1054, 338] on span "[STREET_ADDRESS]" at bounding box center [1054, 336] width 298 height 15
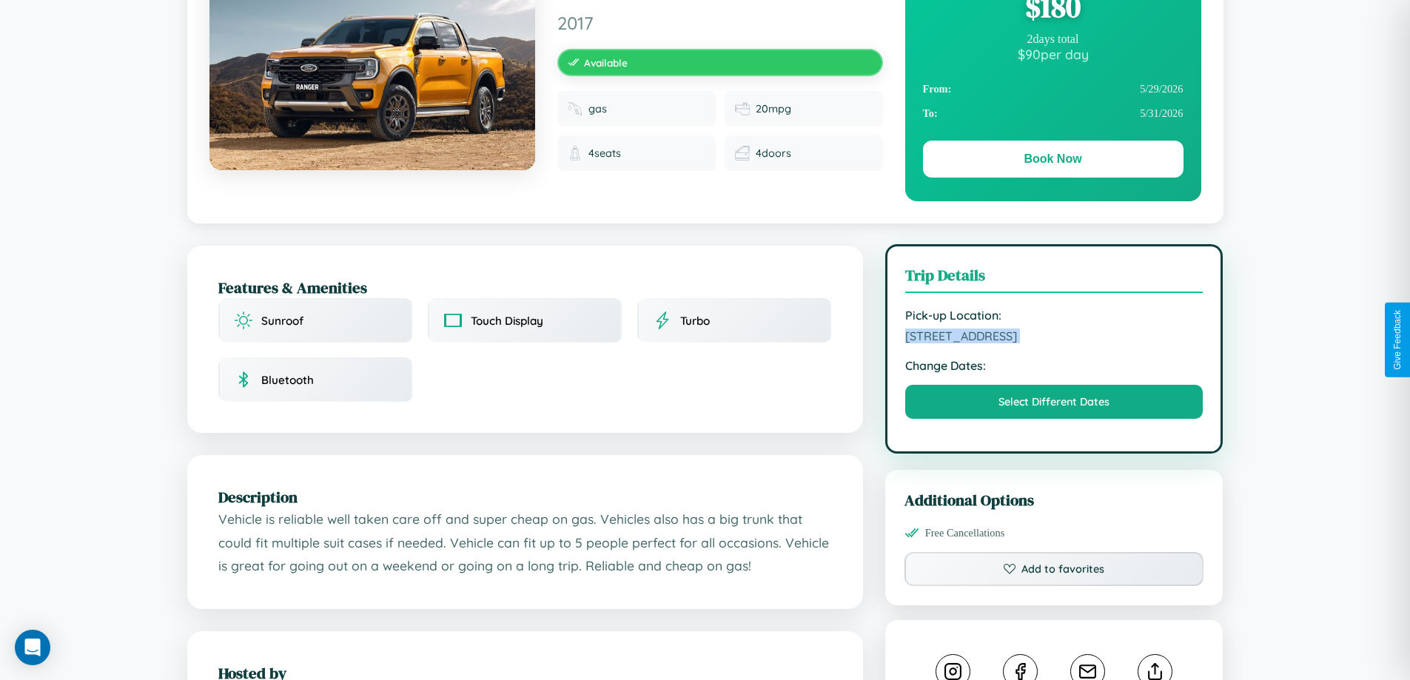
click at [1054, 338] on span "[STREET_ADDRESS]" at bounding box center [1054, 336] width 298 height 15
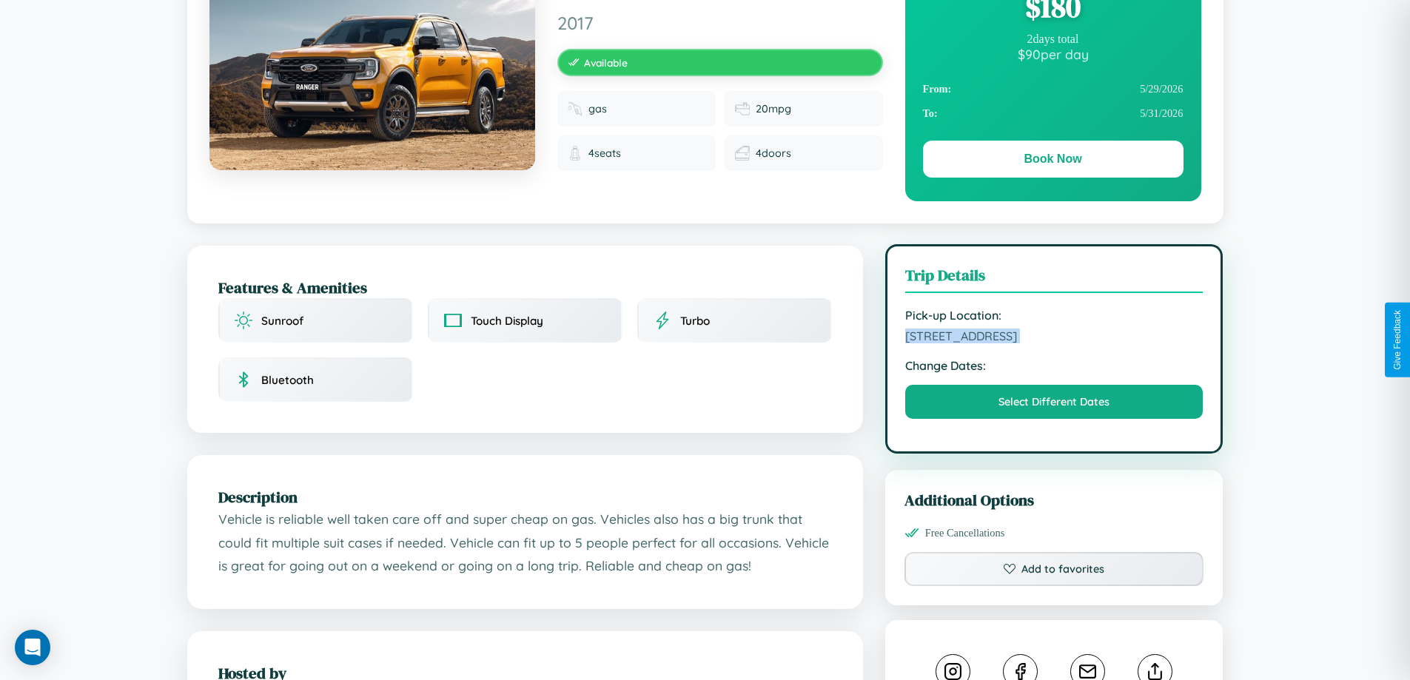
click at [1054, 338] on span "[STREET_ADDRESS]" at bounding box center [1054, 336] width 298 height 15
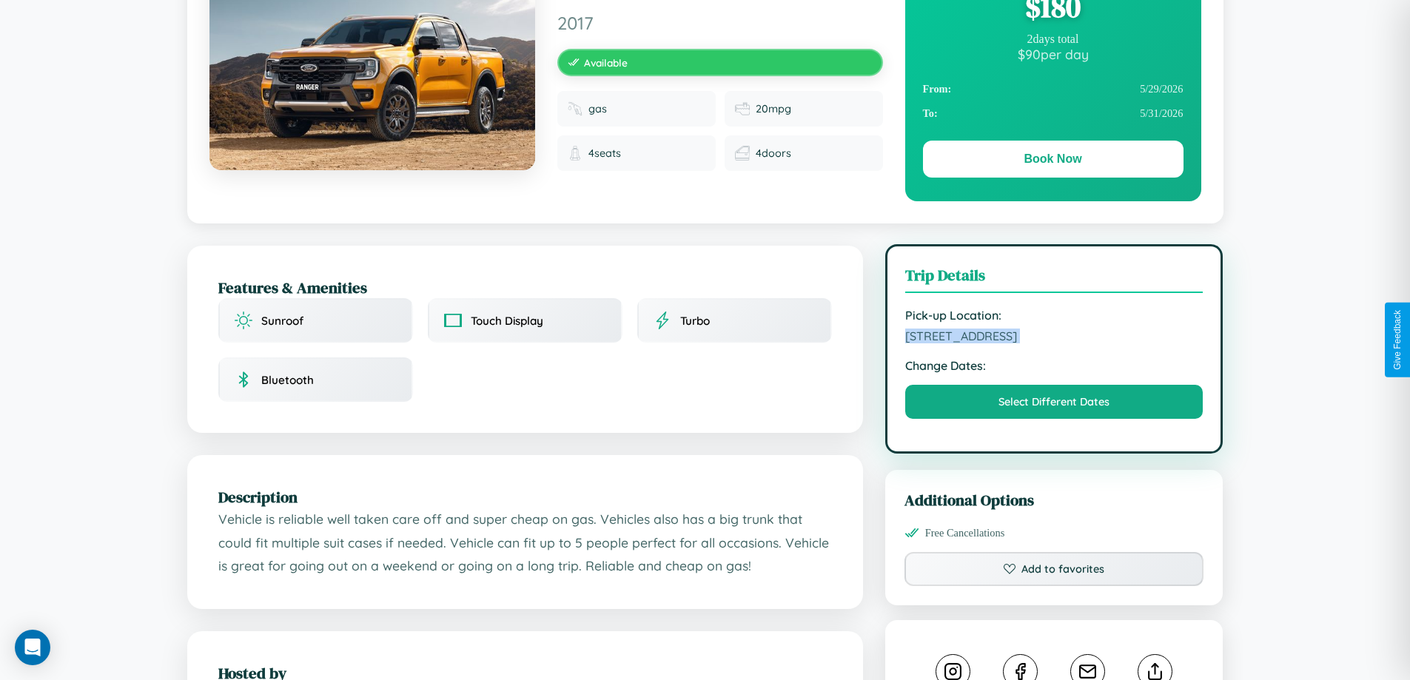
click at [1054, 338] on span "[STREET_ADDRESS]" at bounding box center [1054, 336] width 298 height 15
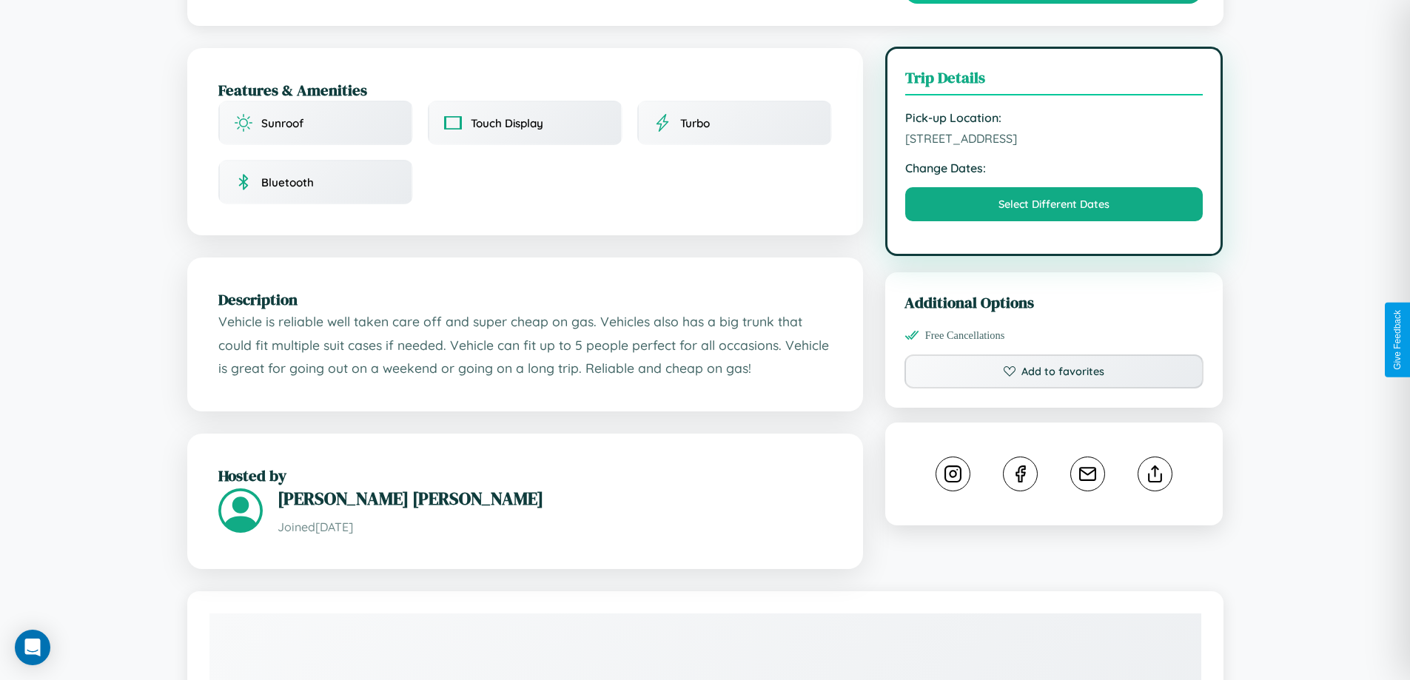
scroll to position [384, 0]
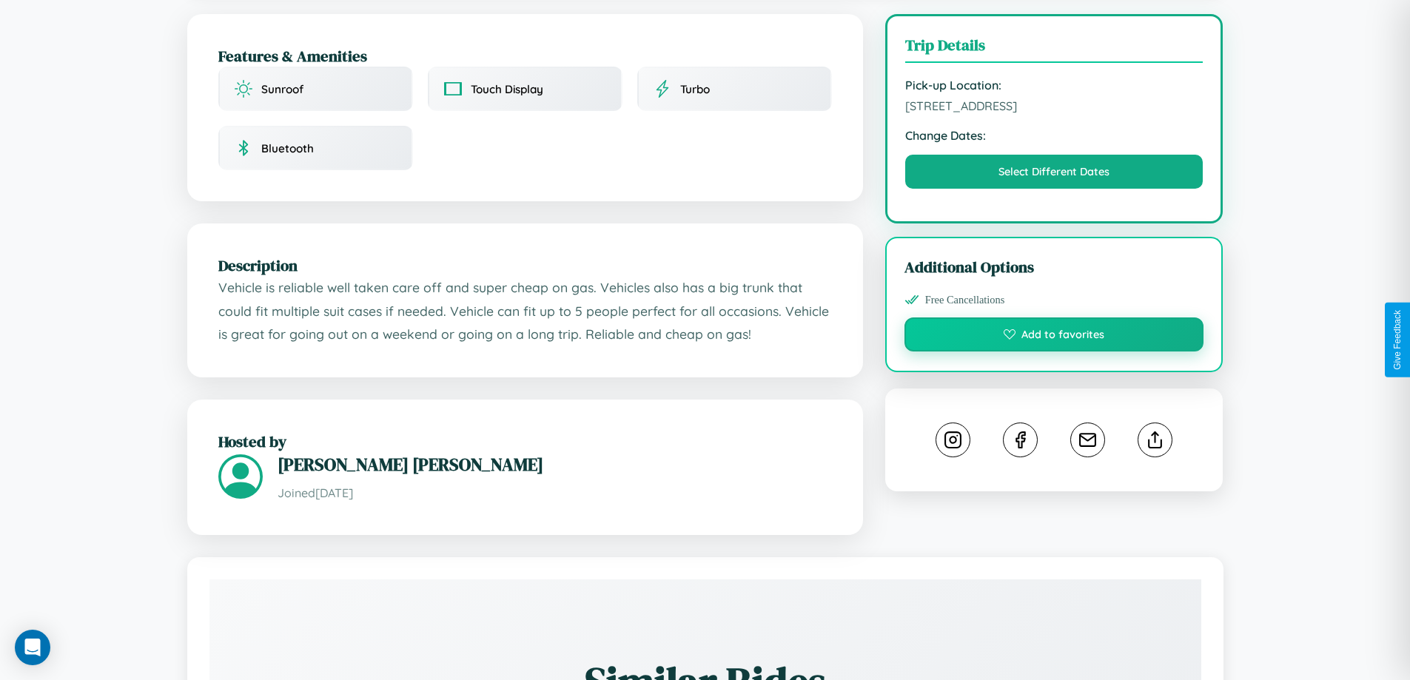
click at [1054, 337] on button "Add to favorites" at bounding box center [1054, 334] width 300 height 34
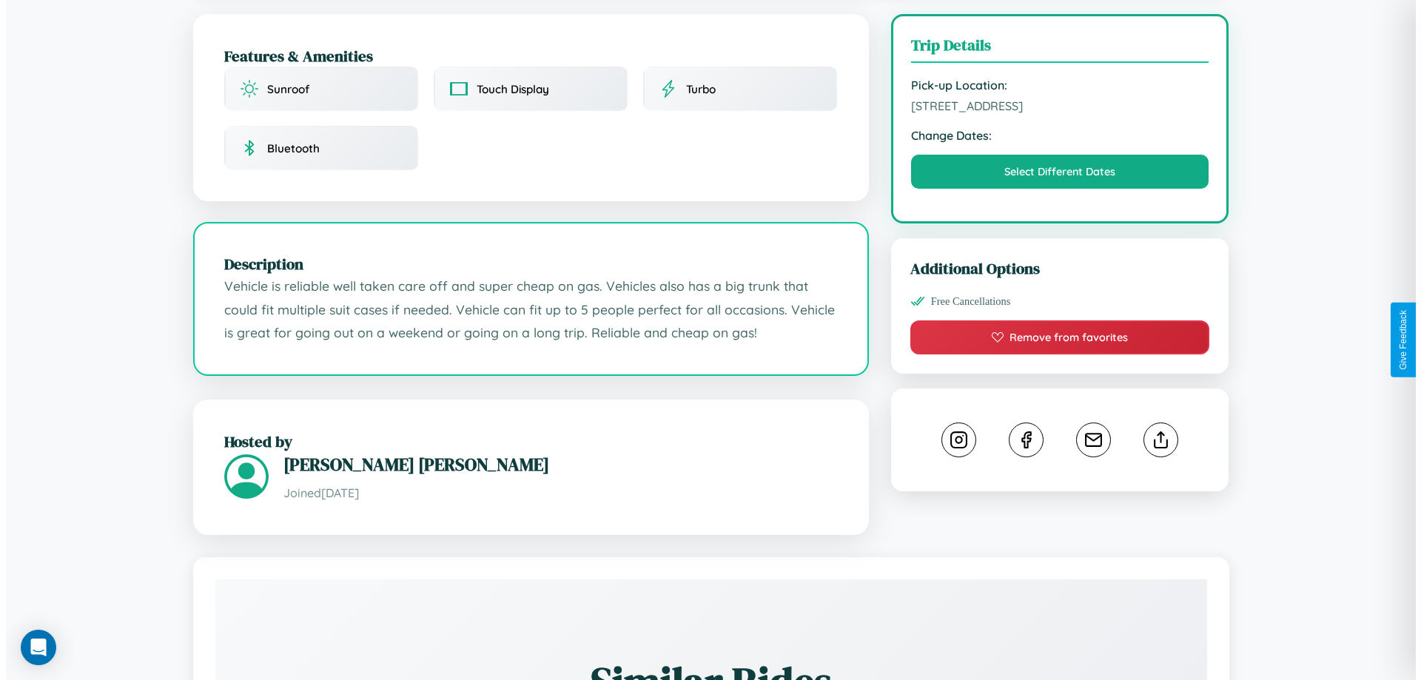
scroll to position [0, 0]
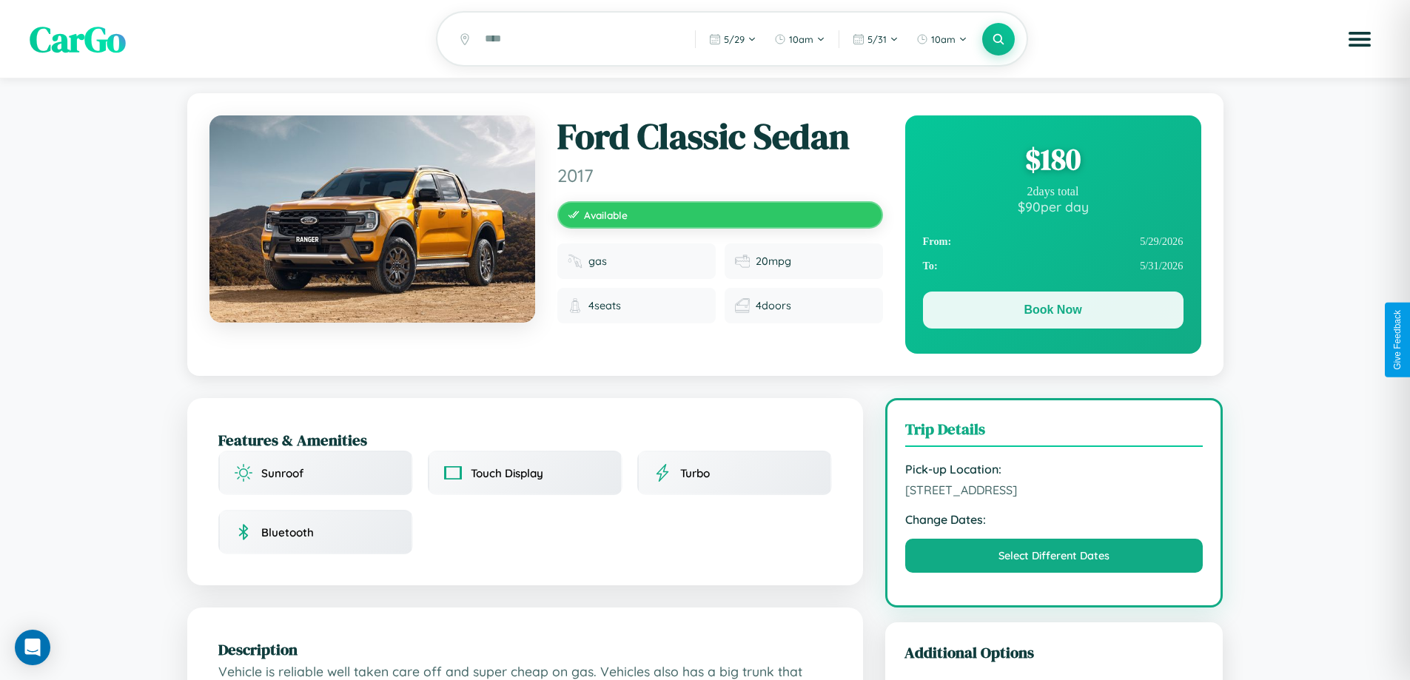
click at [1052, 313] on button "Book Now" at bounding box center [1053, 310] width 260 height 37
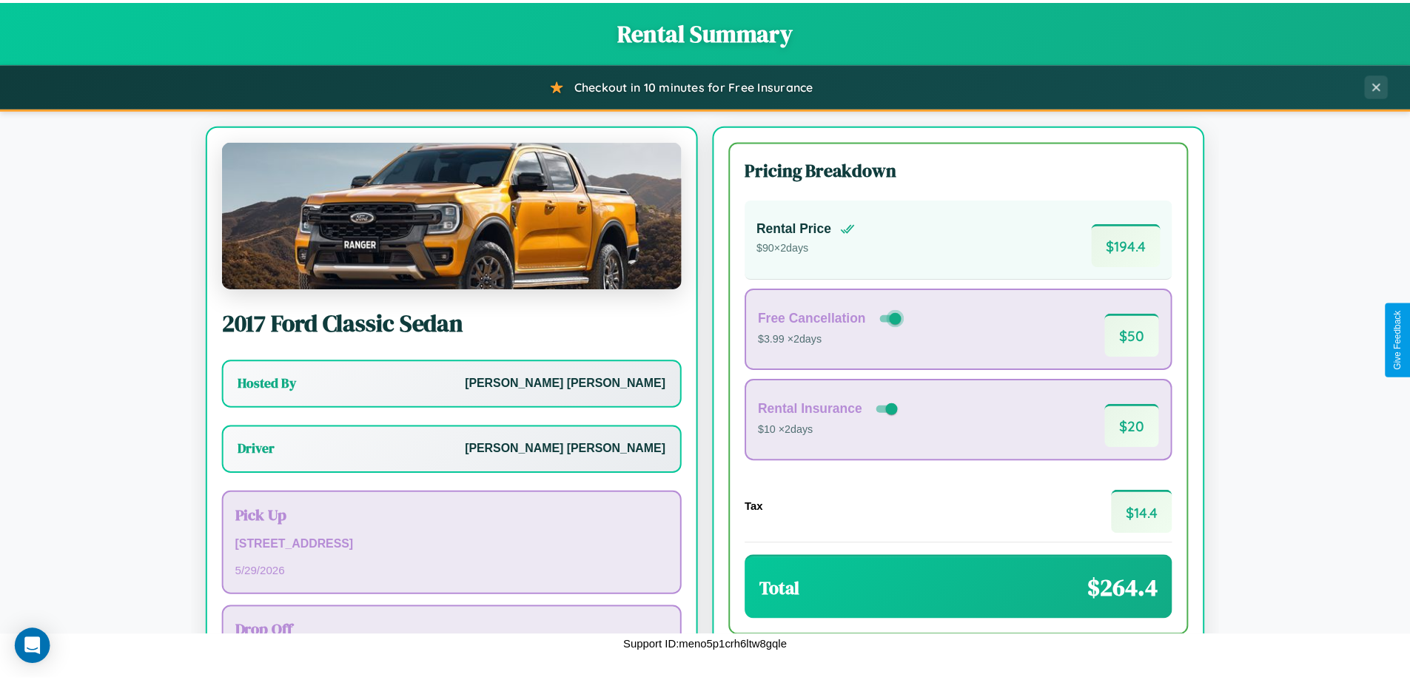
scroll to position [107, 0]
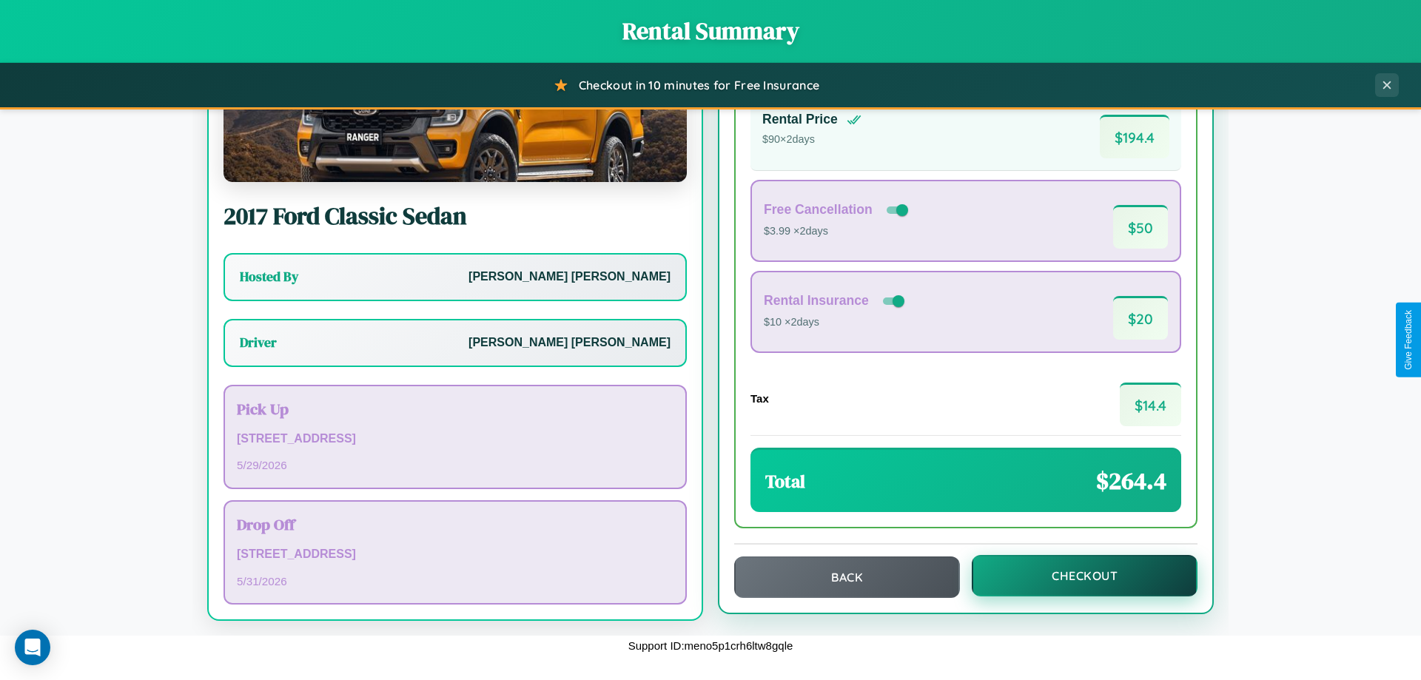
click at [1075, 576] on button "Checkout" at bounding box center [1085, 575] width 226 height 41
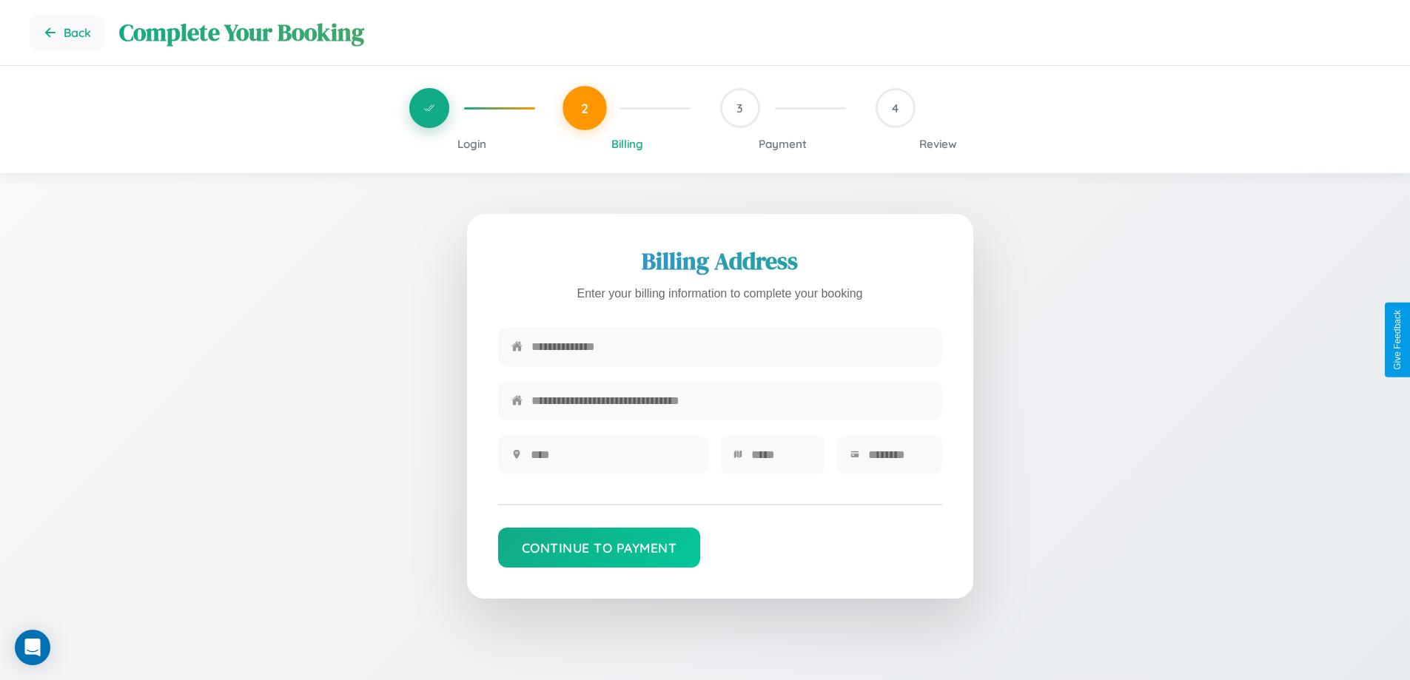
click at [730, 350] on input "text" at bounding box center [729, 347] width 397 height 36
type input "**********"
click at [612, 460] on input "text" at bounding box center [613, 455] width 164 height 36
type input "********"
click at [781, 460] on input "text" at bounding box center [781, 455] width 61 height 36
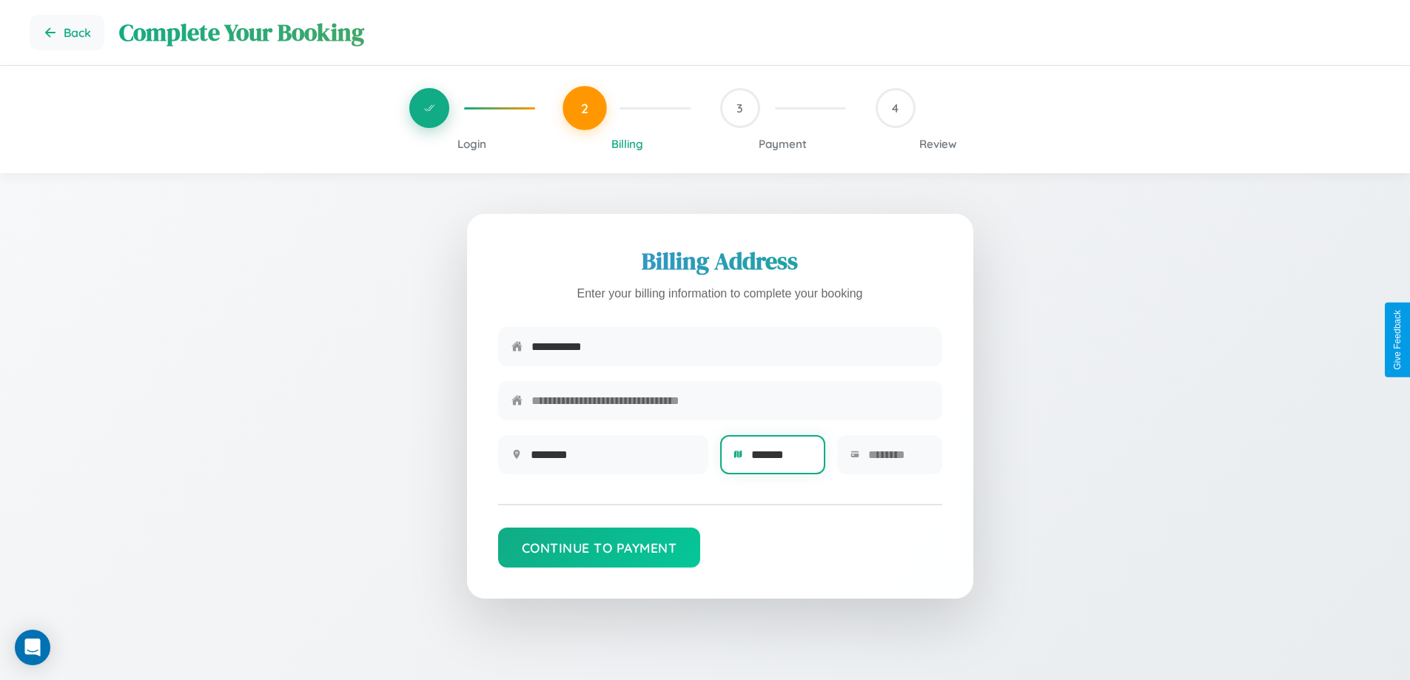
type input "*******"
click at [898, 460] on input "text" at bounding box center [898, 455] width 61 height 36
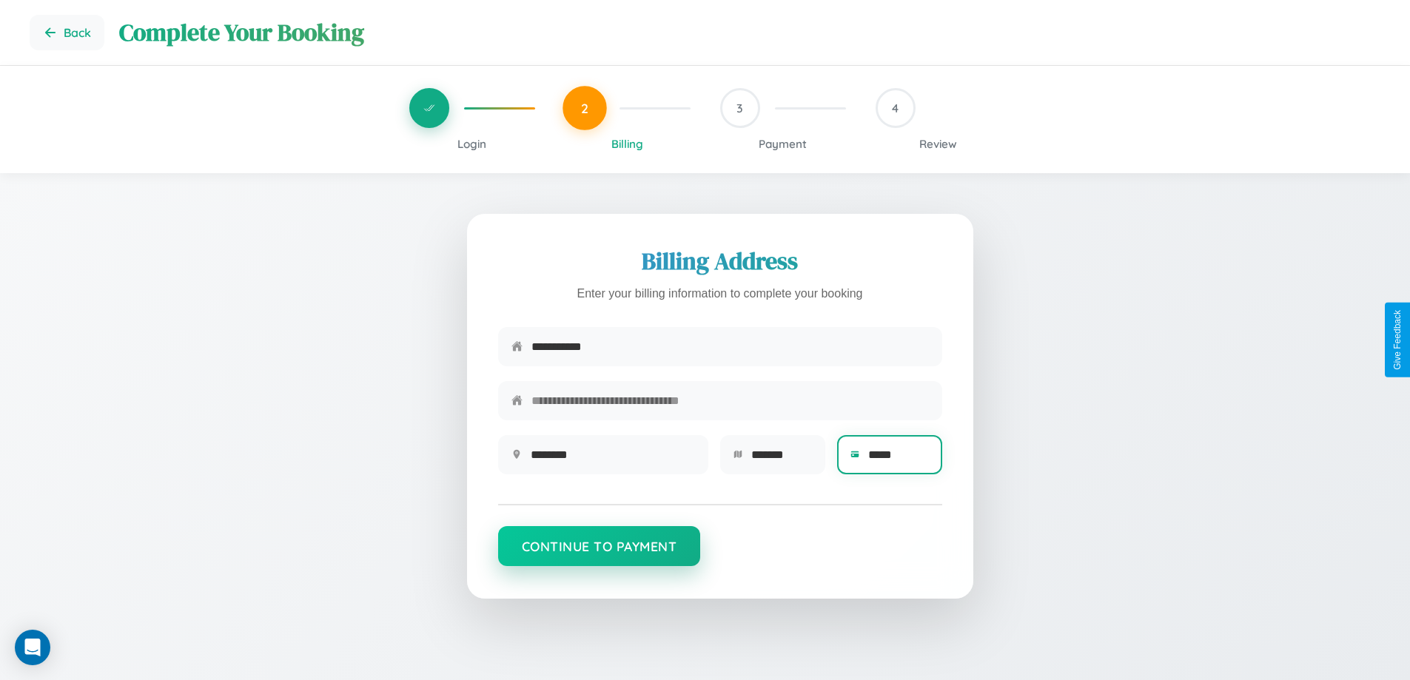
type input "*****"
click at [599, 553] on button "Continue to Payment" at bounding box center [599, 546] width 203 height 40
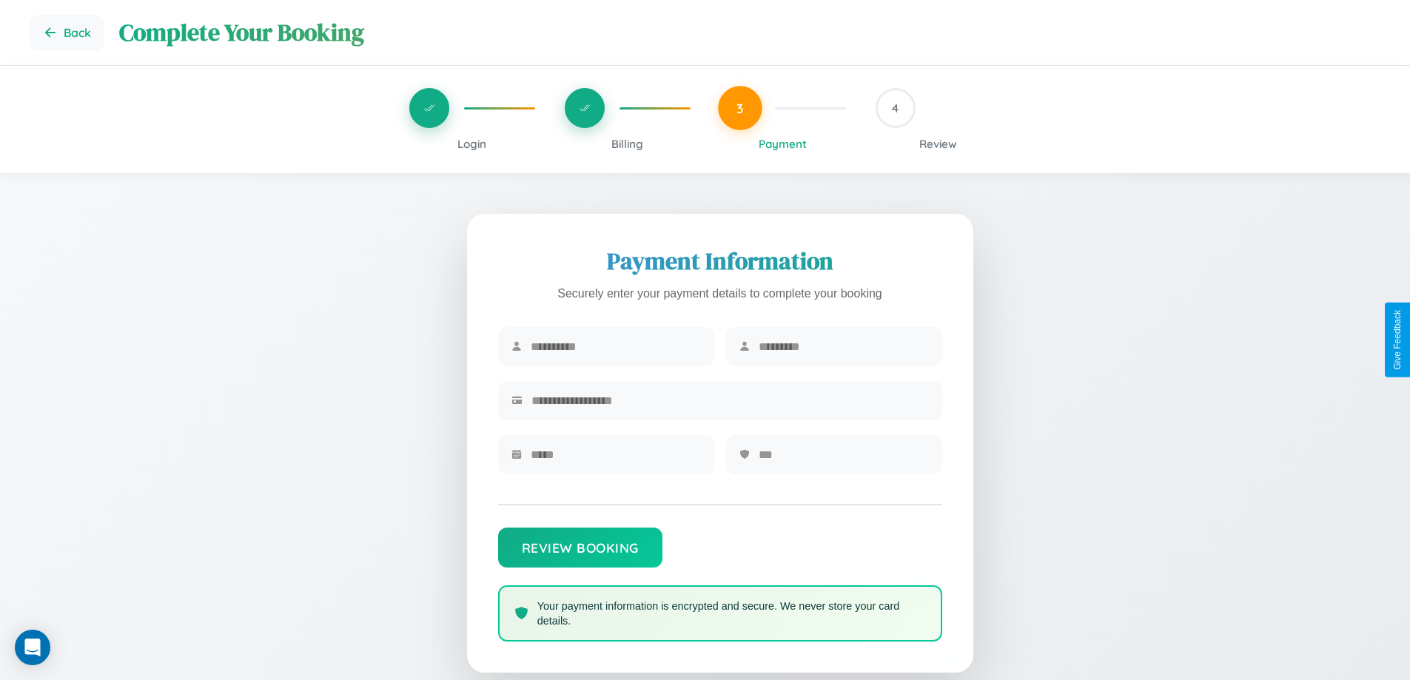
click at [615, 347] on input "text" at bounding box center [616, 347] width 170 height 36
type input "*********"
click at [843, 347] on input "text" at bounding box center [844, 347] width 170 height 36
type input "********"
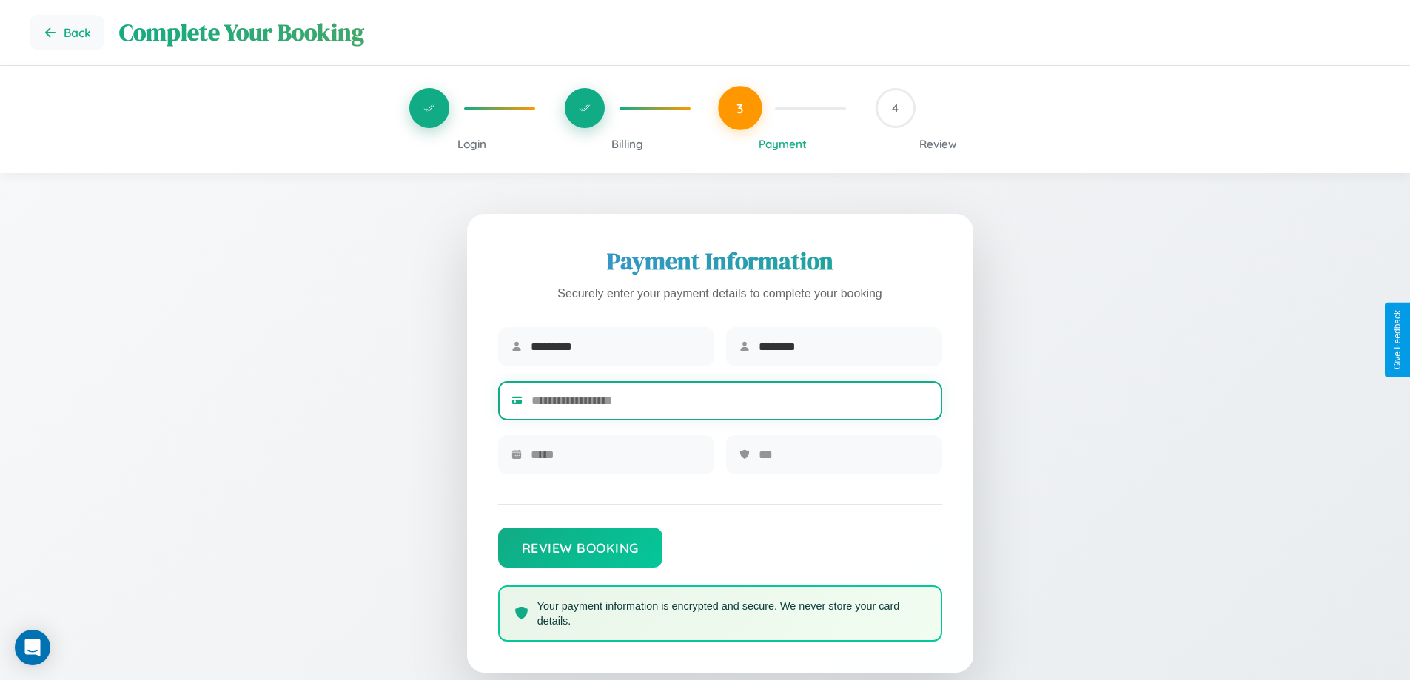
click at [730, 403] on input "text" at bounding box center [729, 401] width 397 height 36
type input "**********"
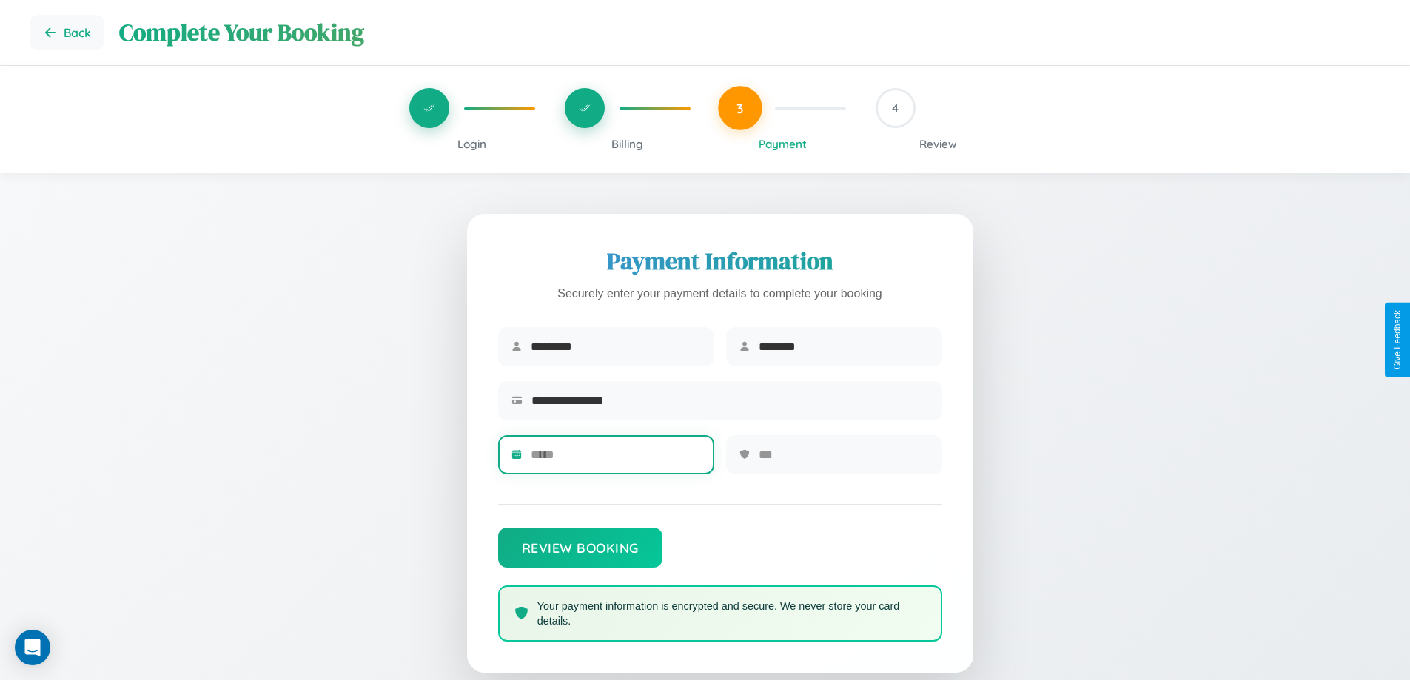
click at [615, 460] on input "text" at bounding box center [616, 455] width 170 height 36
type input "*****"
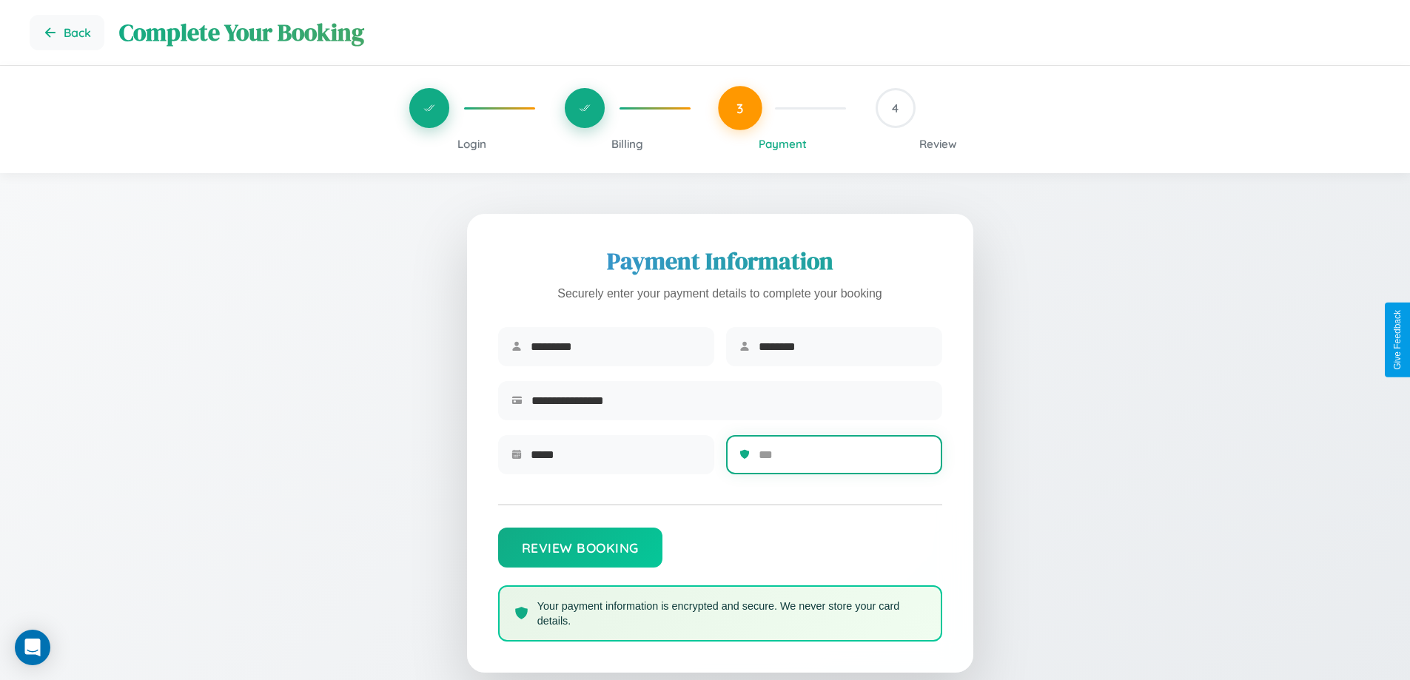
click at [843, 460] on input "text" at bounding box center [844, 455] width 170 height 36
type input "***"
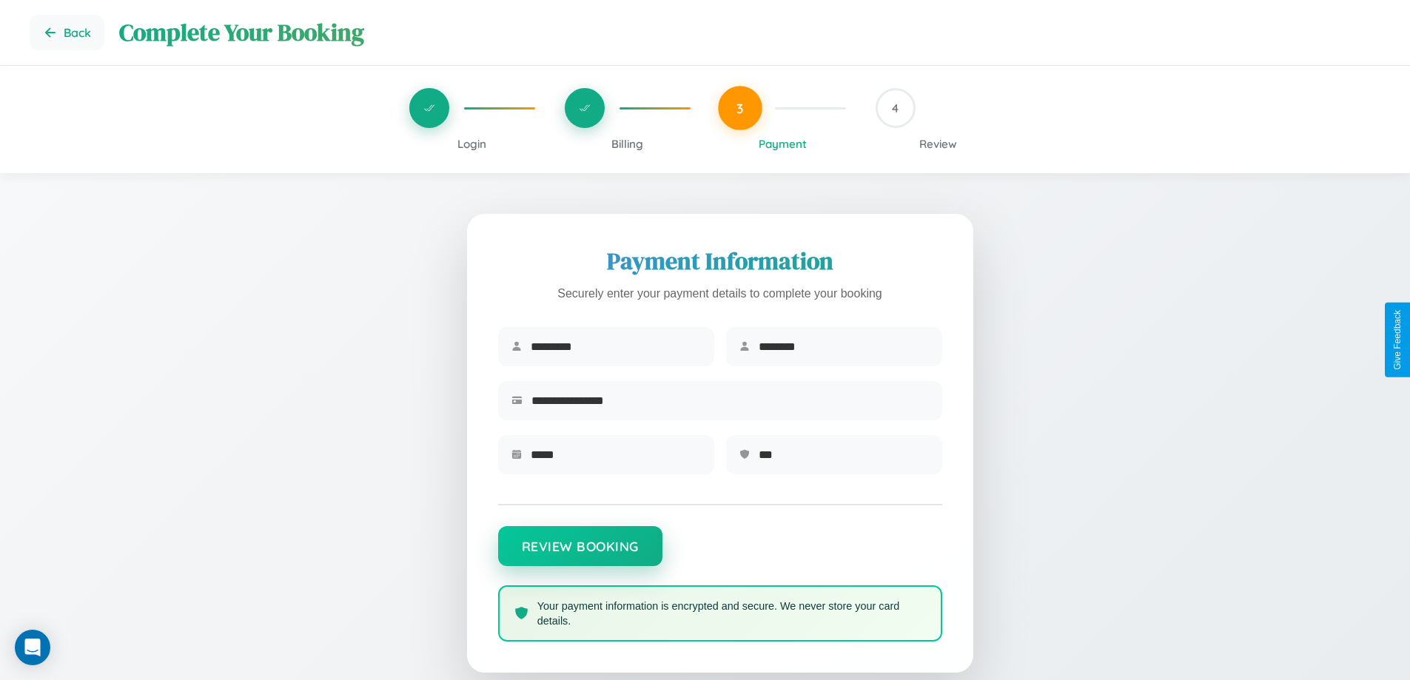
click at [579, 554] on button "Review Booking" at bounding box center [580, 546] width 164 height 40
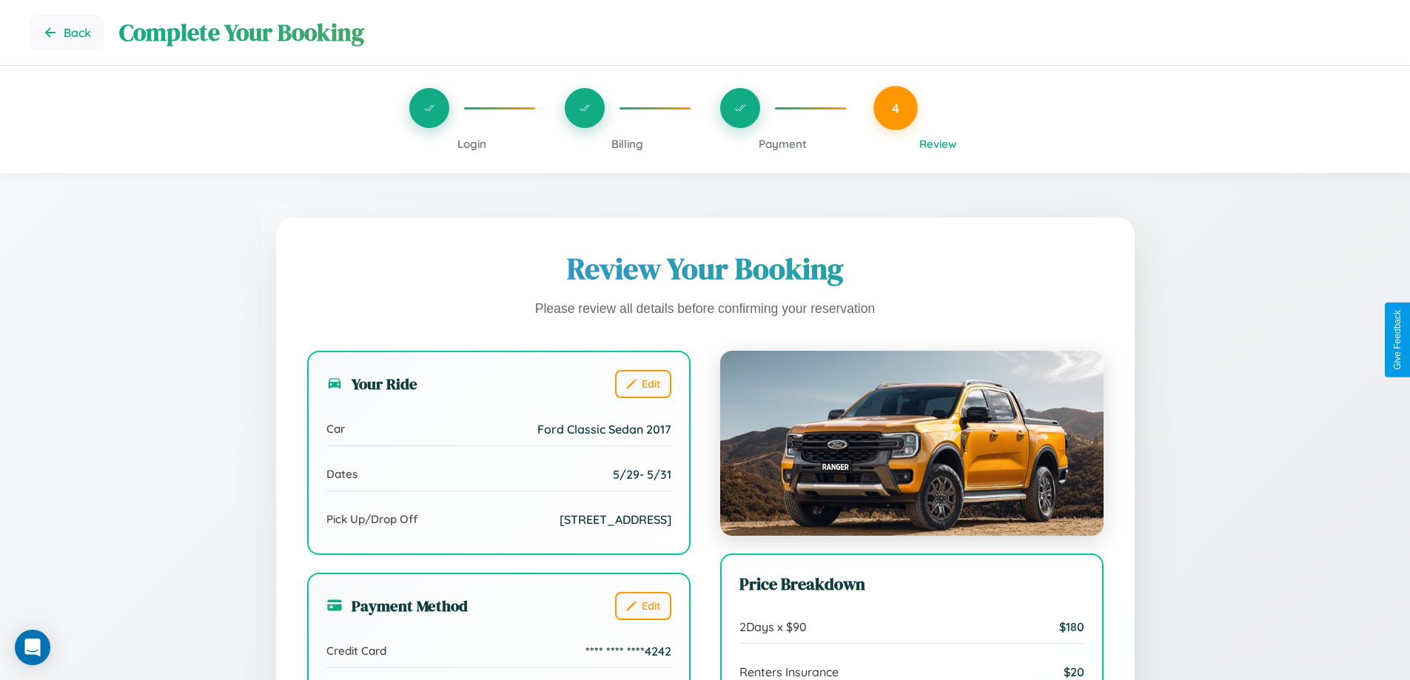
click at [782, 144] on span "Payment" at bounding box center [783, 144] width 48 height 14
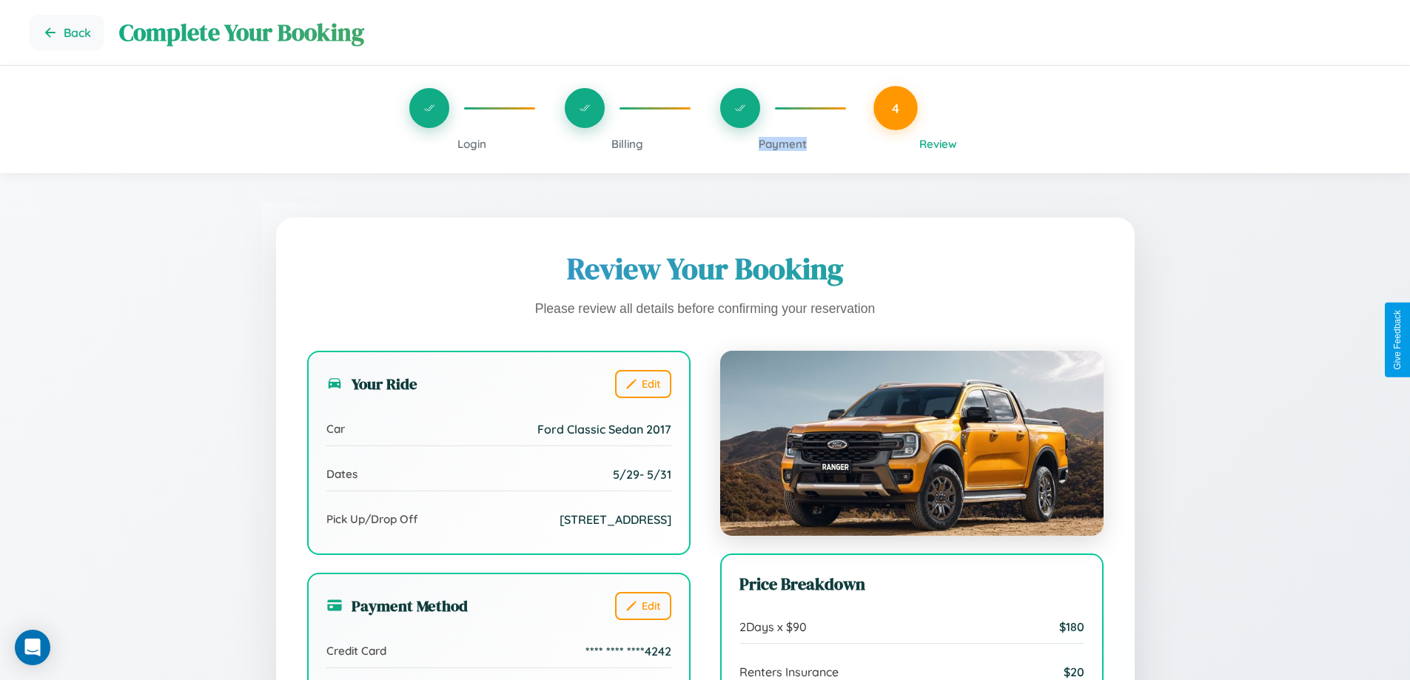
click at [782, 144] on span "Payment" at bounding box center [783, 144] width 48 height 14
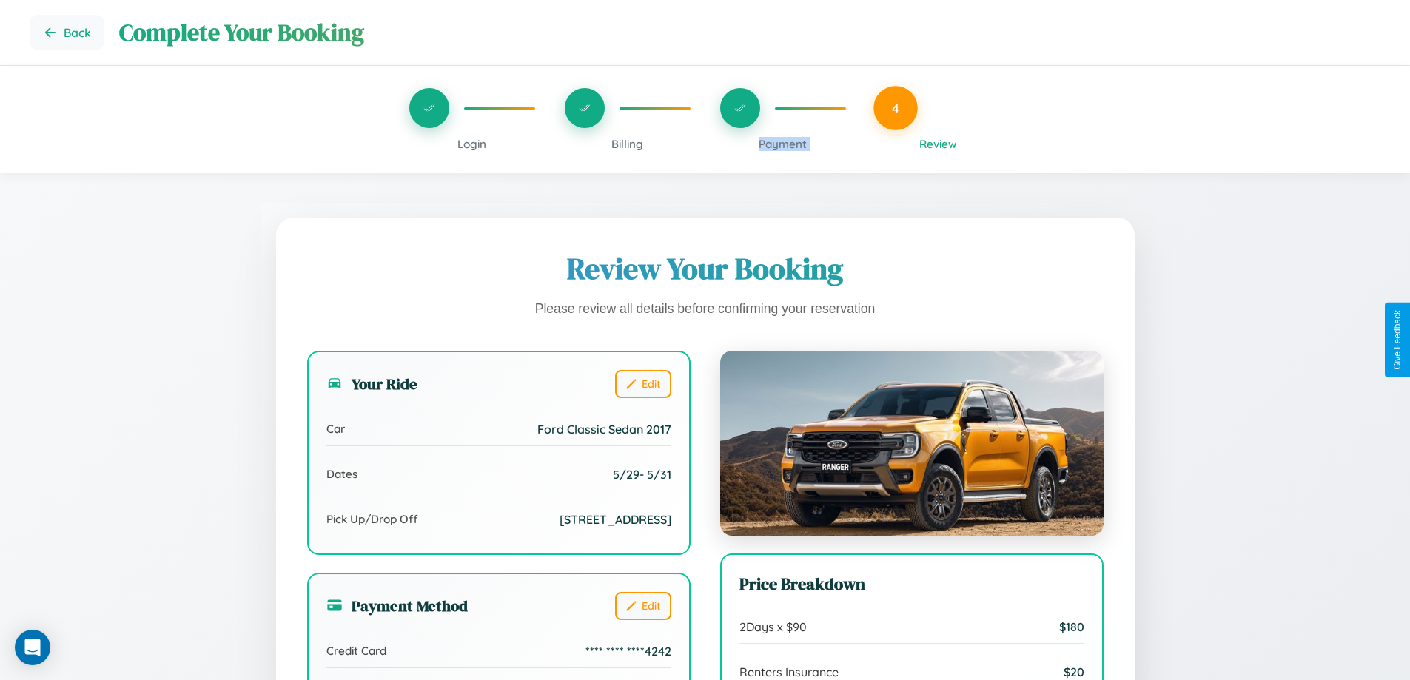
click at [782, 144] on span "Payment" at bounding box center [783, 144] width 48 height 14
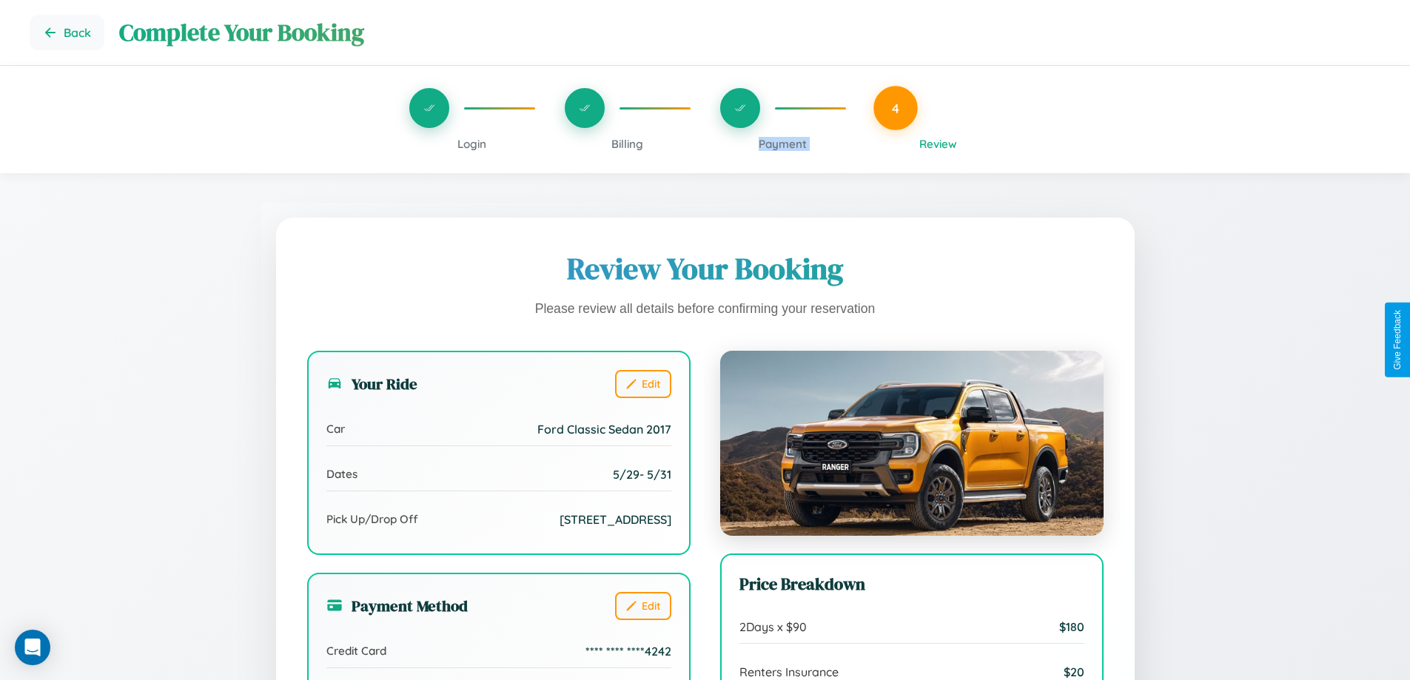
click at [782, 144] on span "Payment" at bounding box center [783, 144] width 48 height 14
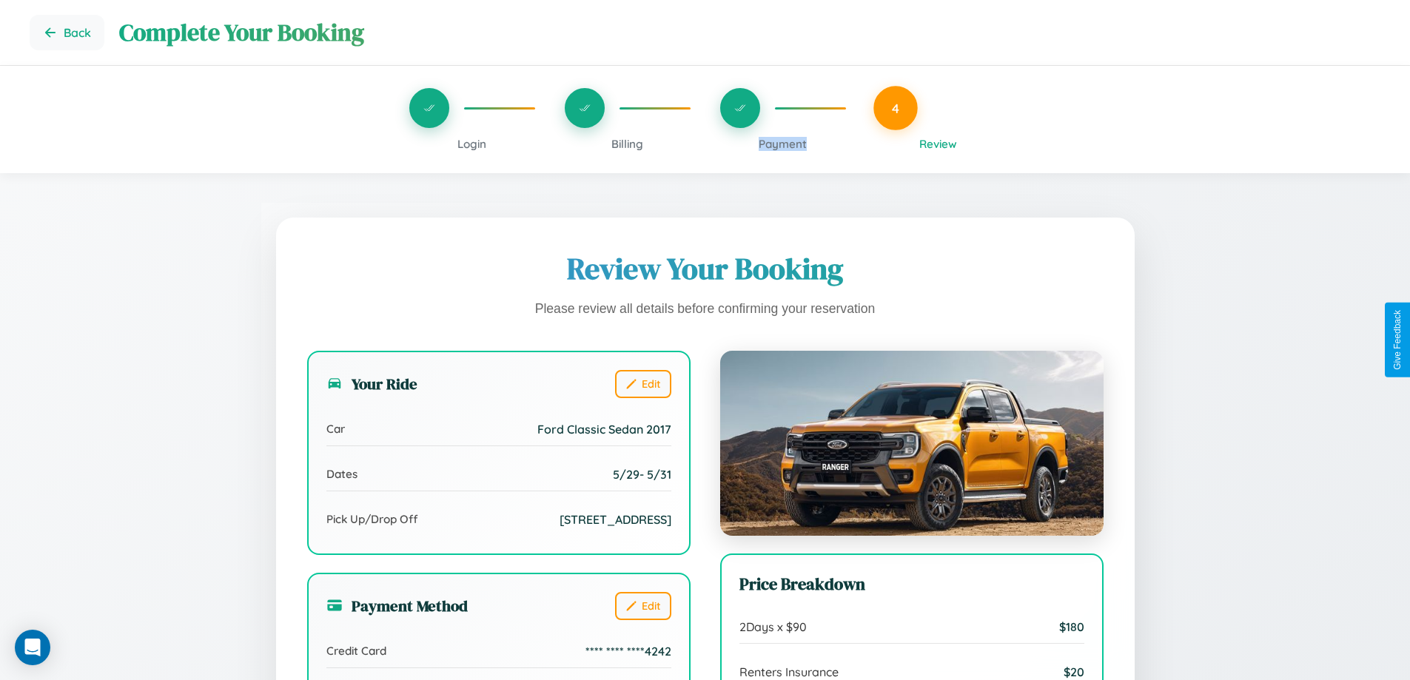
click at [782, 144] on span "Payment" at bounding box center [783, 144] width 48 height 14
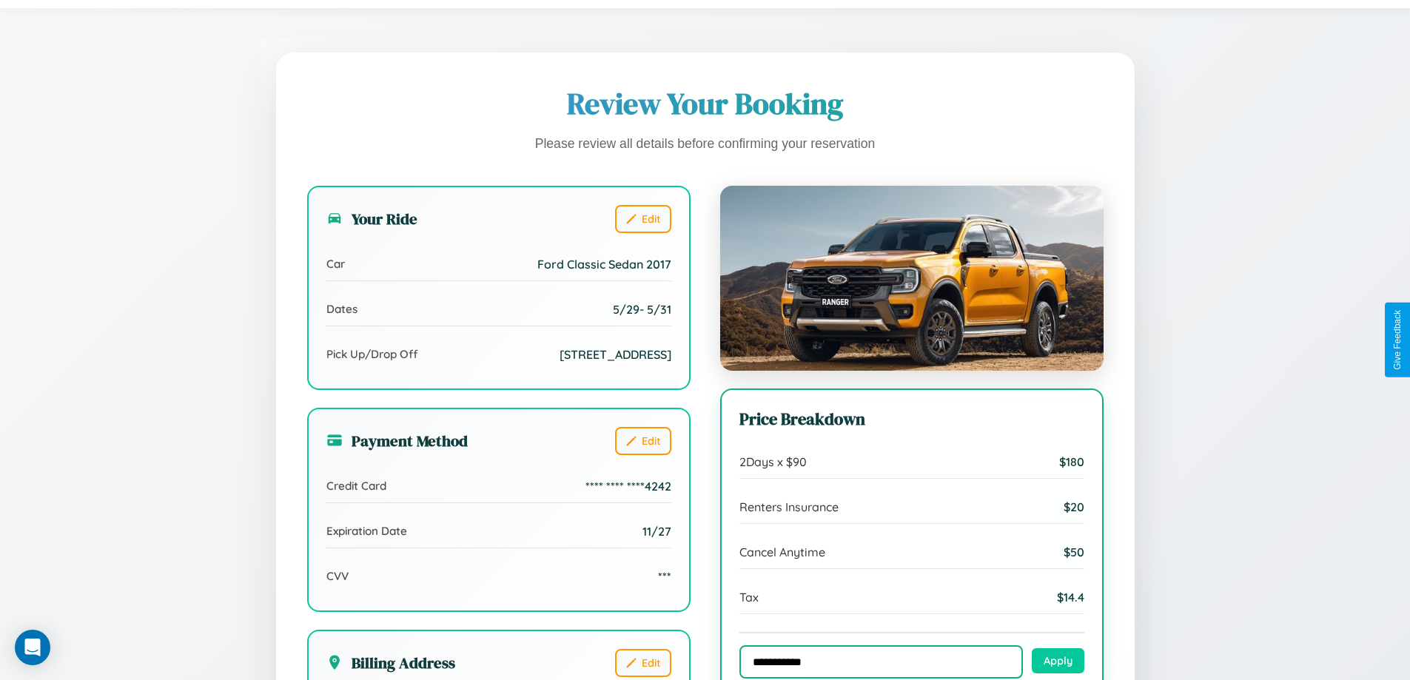
type input "**********"
click at [1058, 662] on button "Apply" at bounding box center [1058, 660] width 53 height 25
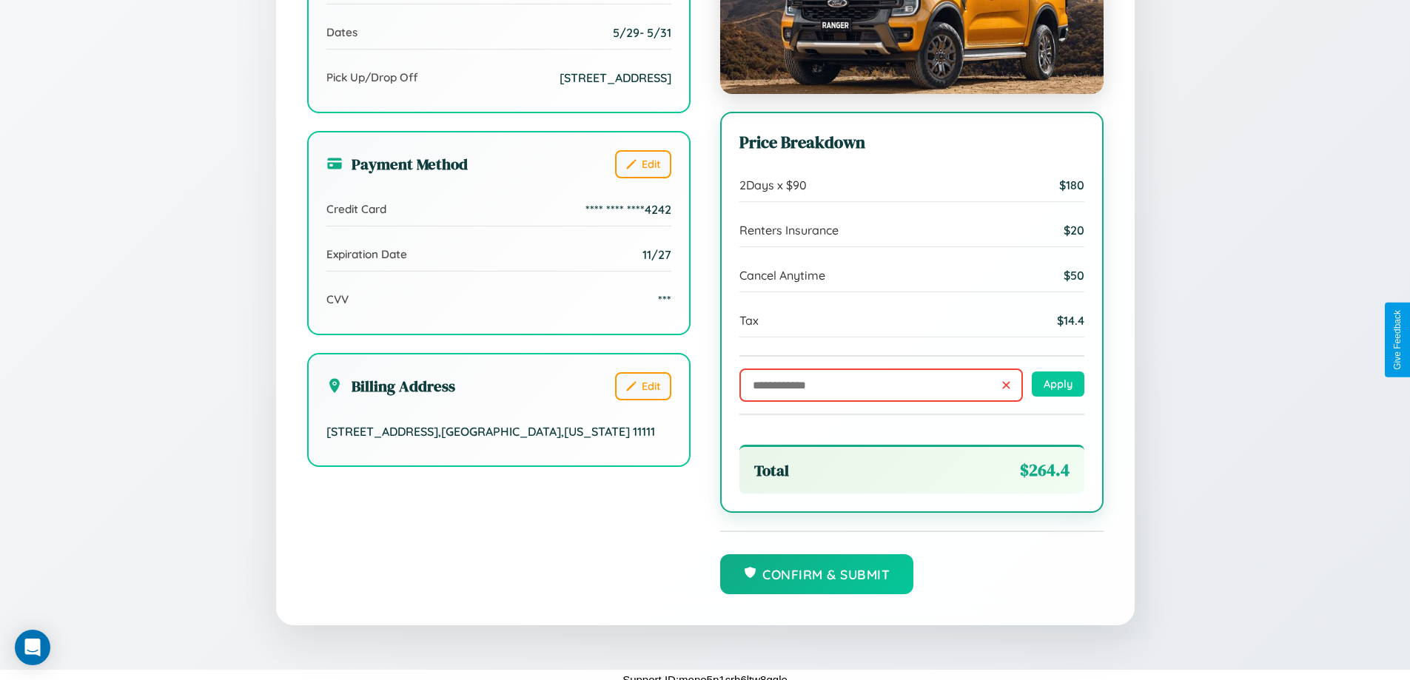
scroll to position [453, 0]
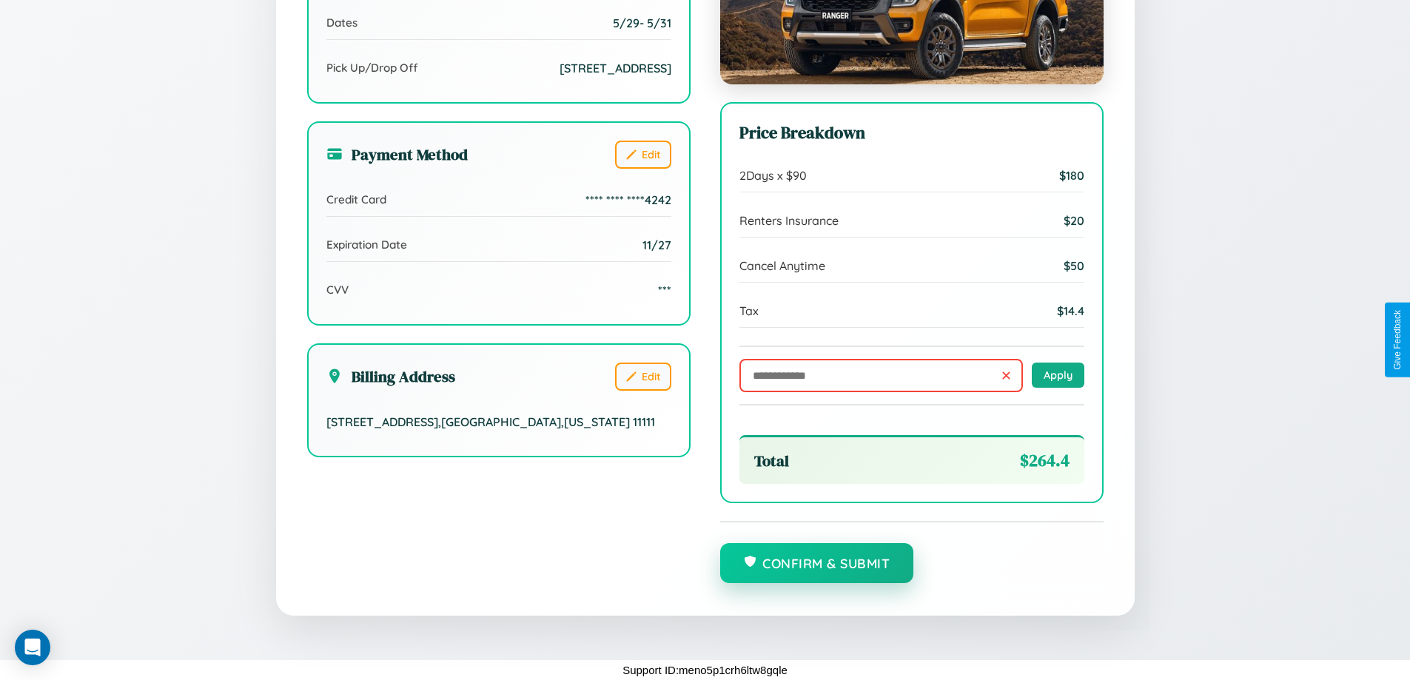
click at [816, 564] on button "Confirm & Submit" at bounding box center [817, 563] width 194 height 40
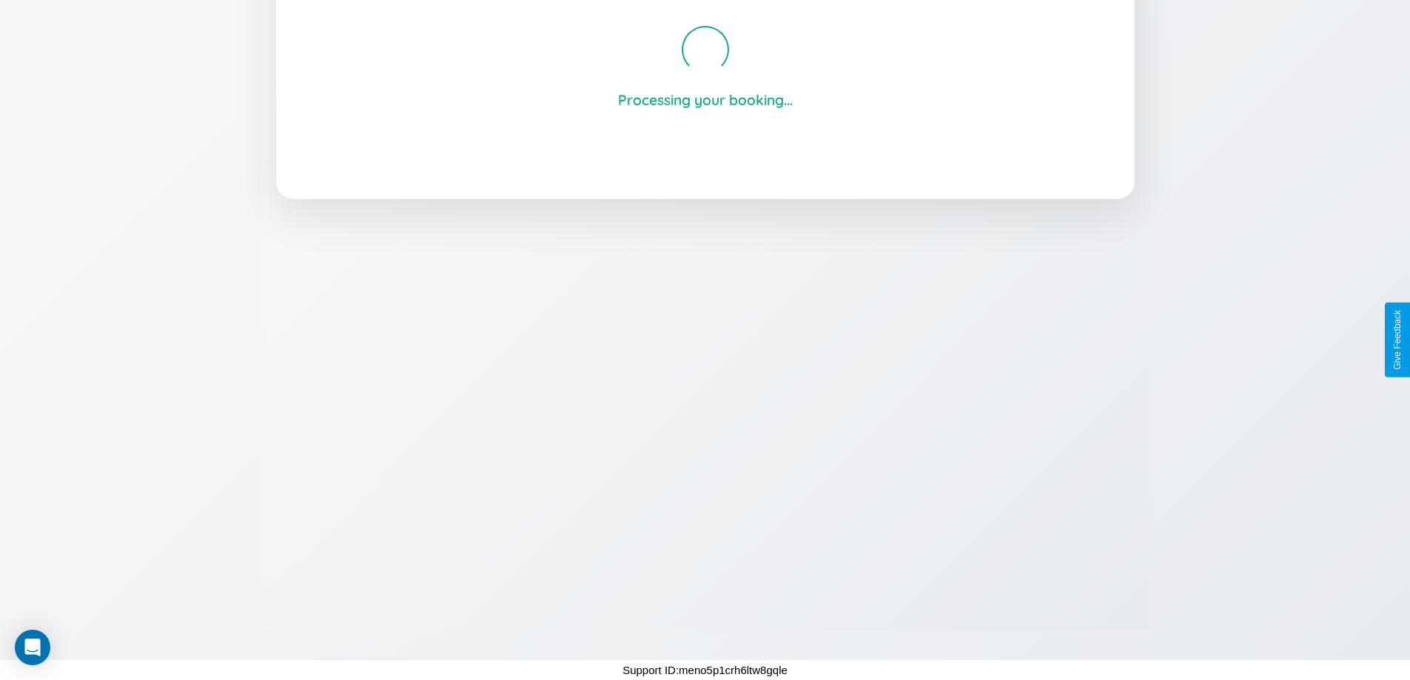
scroll to position [282, 0]
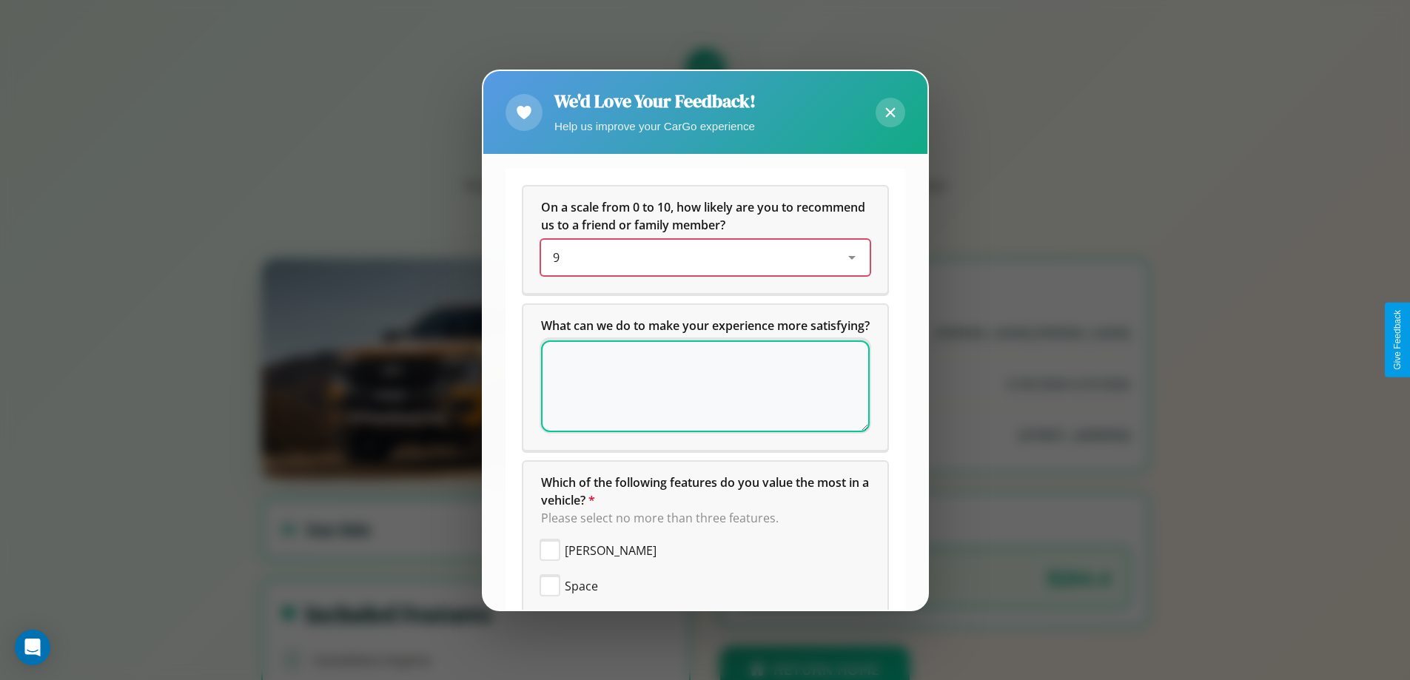
click at [699, 258] on div "9" at bounding box center [693, 258] width 281 height 18
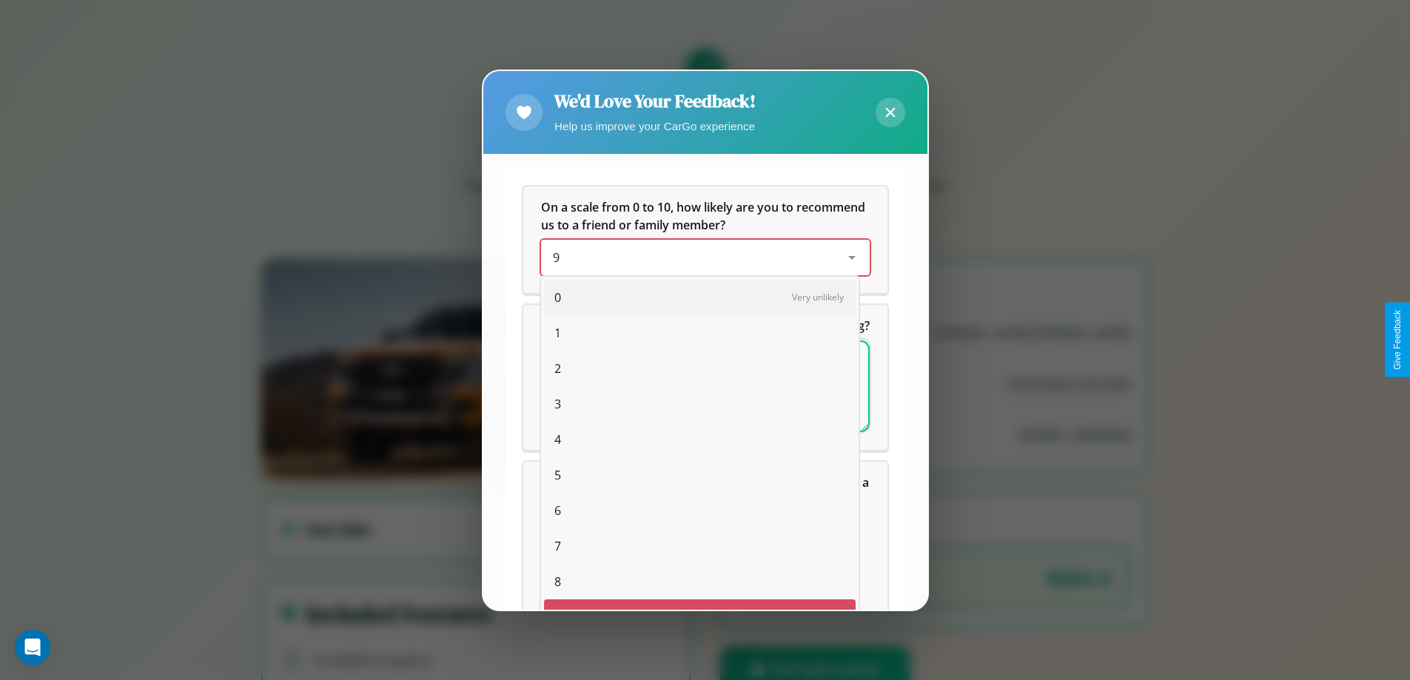
scroll to position [26, 61]
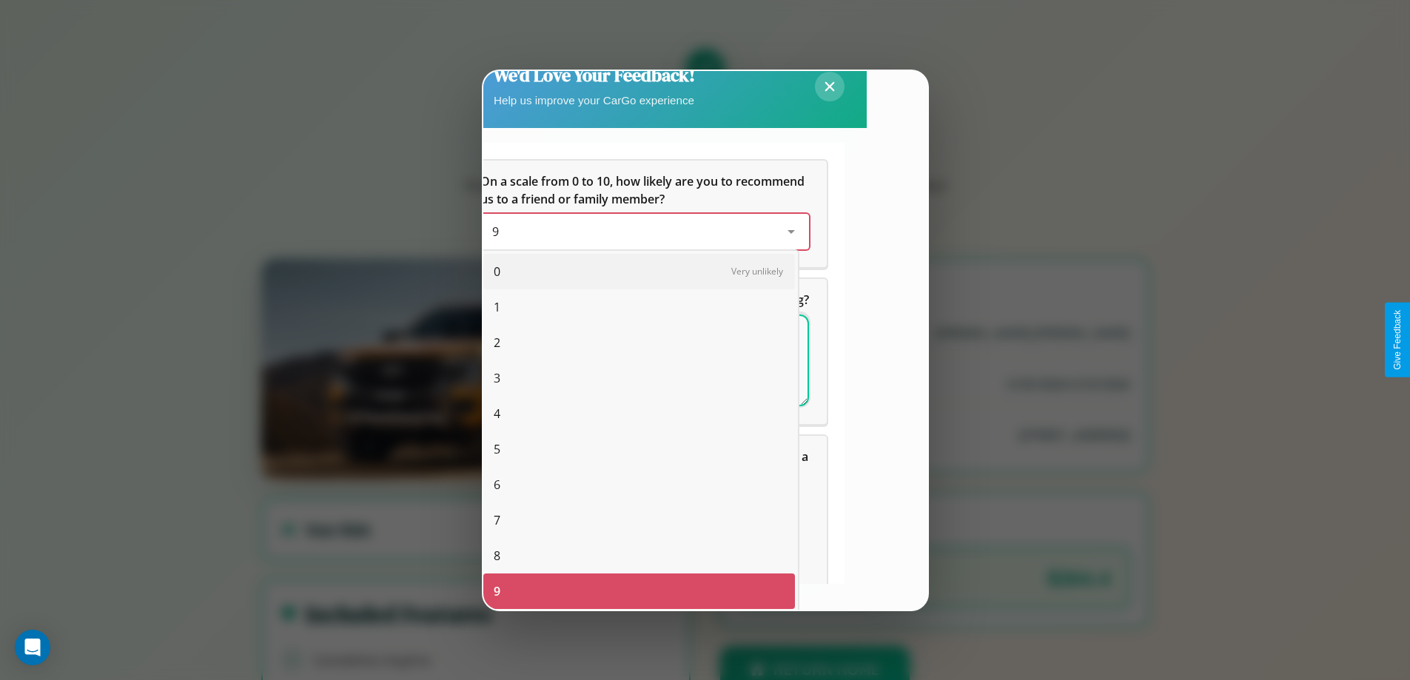
click at [497, 343] on span "2" at bounding box center [497, 343] width 7 height 18
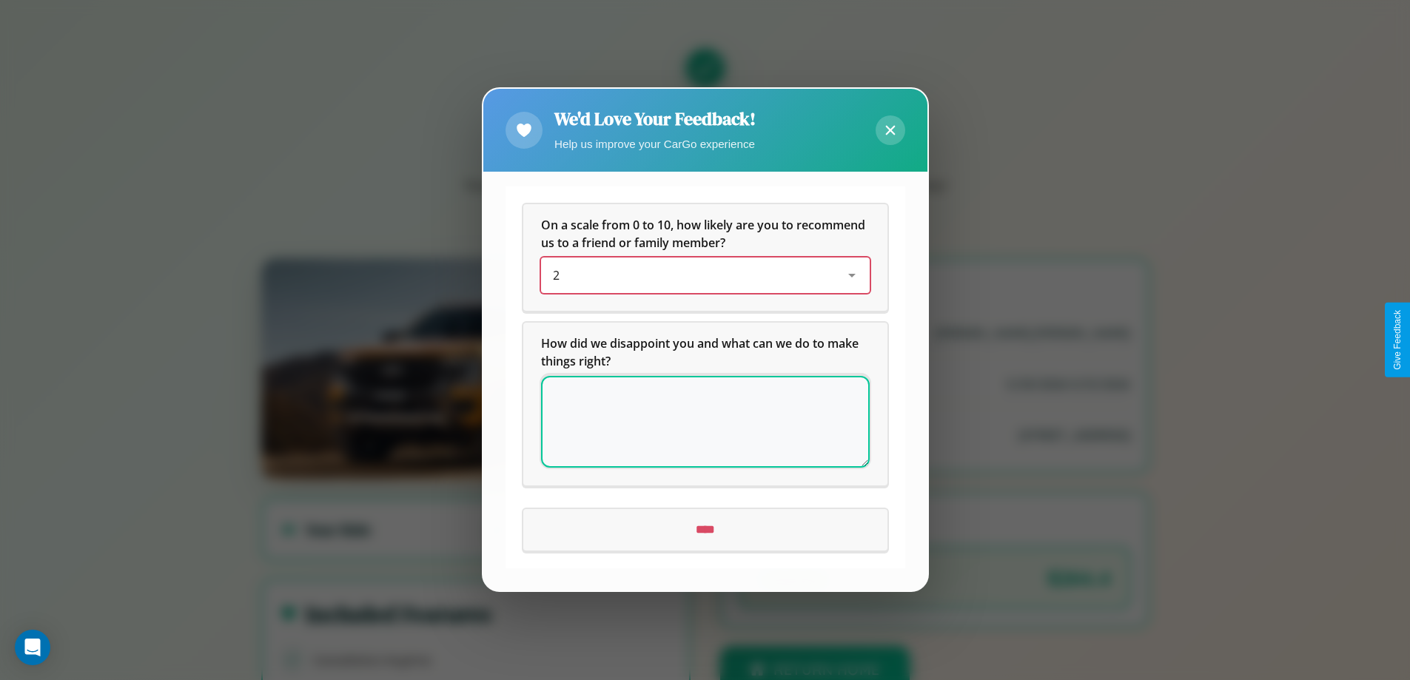
scroll to position [0, 0]
click at [890, 130] on icon at bounding box center [890, 131] width 10 height 10
